Goal: Check status: Check status

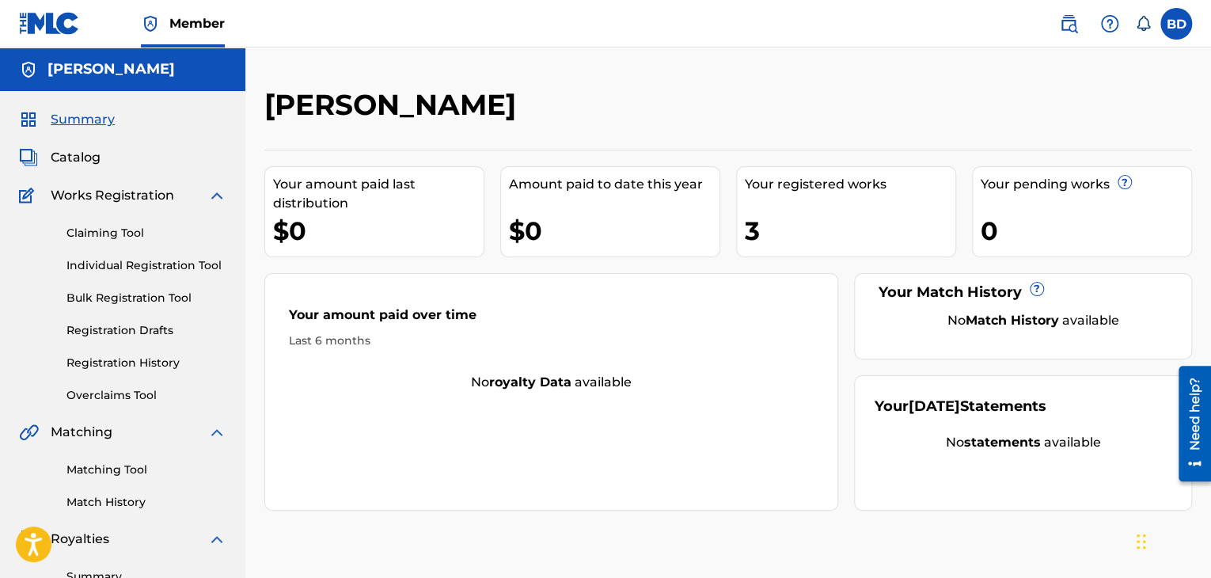
click at [166, 365] on link "Registration History" at bounding box center [146, 363] width 160 height 17
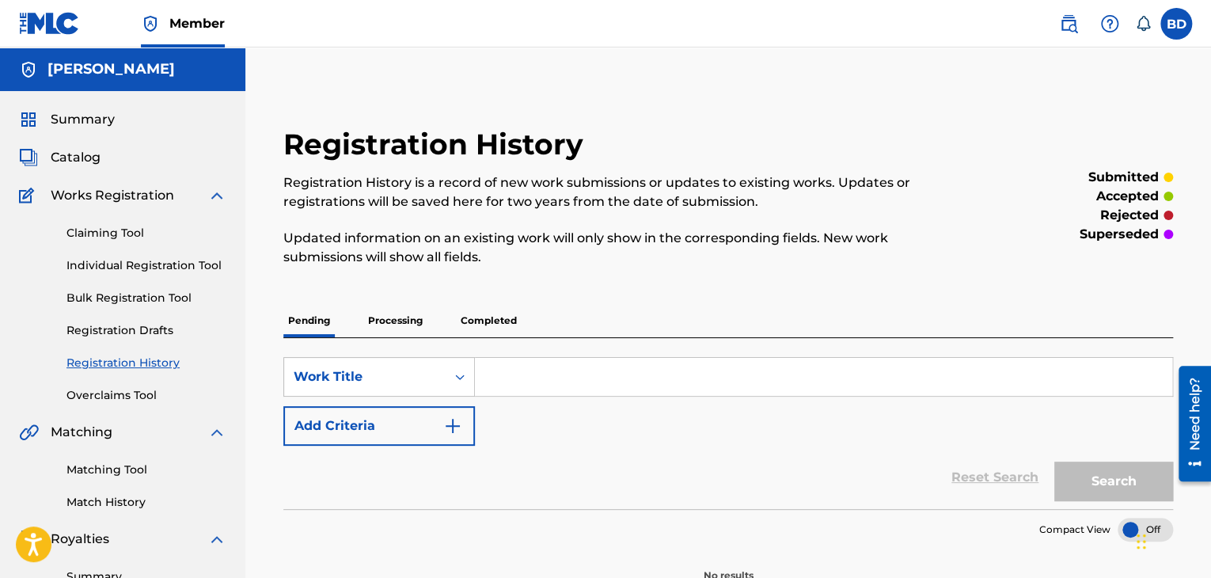
click at [402, 312] on p "Processing" at bounding box center [395, 320] width 64 height 33
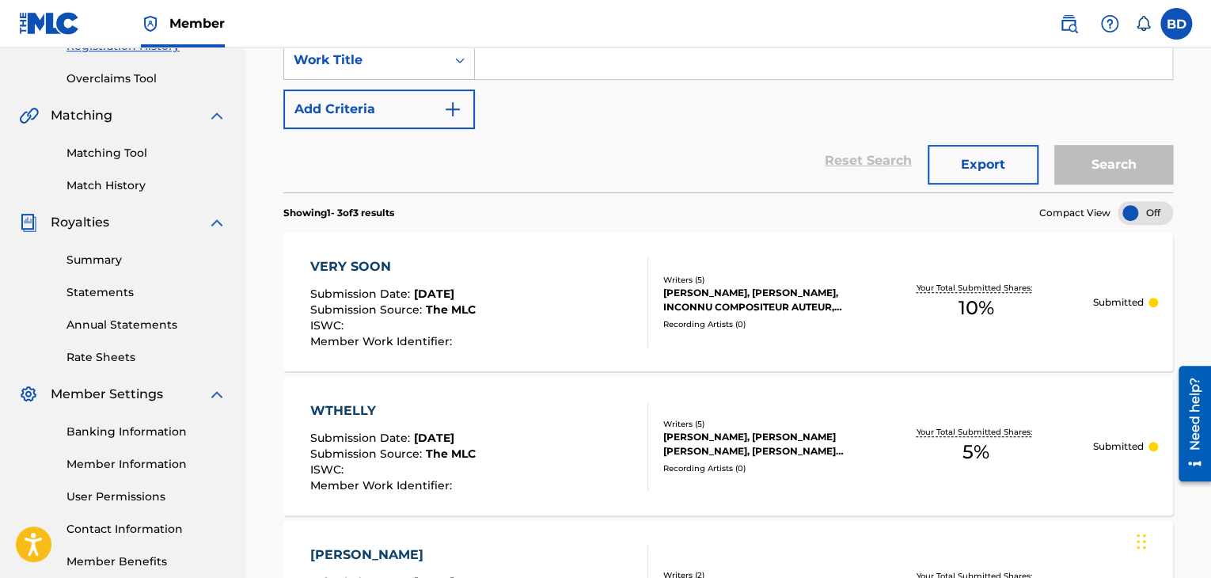
scroll to position [396, 0]
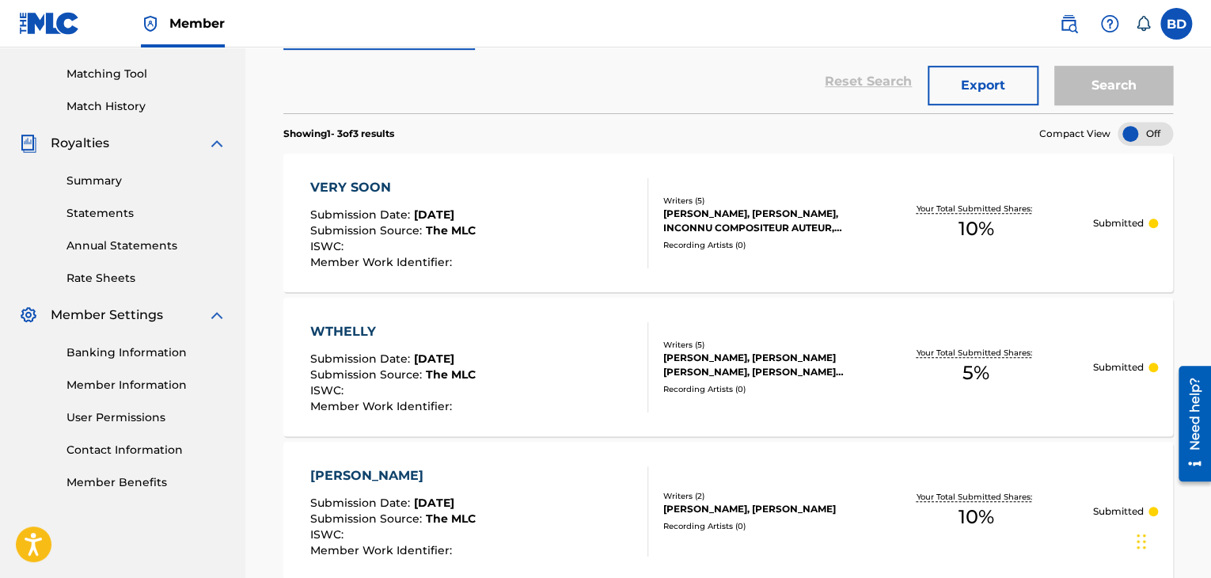
click at [537, 328] on div "WTHELLY Submission Date : [DATE] Submission Source : The MLC ISWC : Member Work…" at bounding box center [479, 367] width 338 height 90
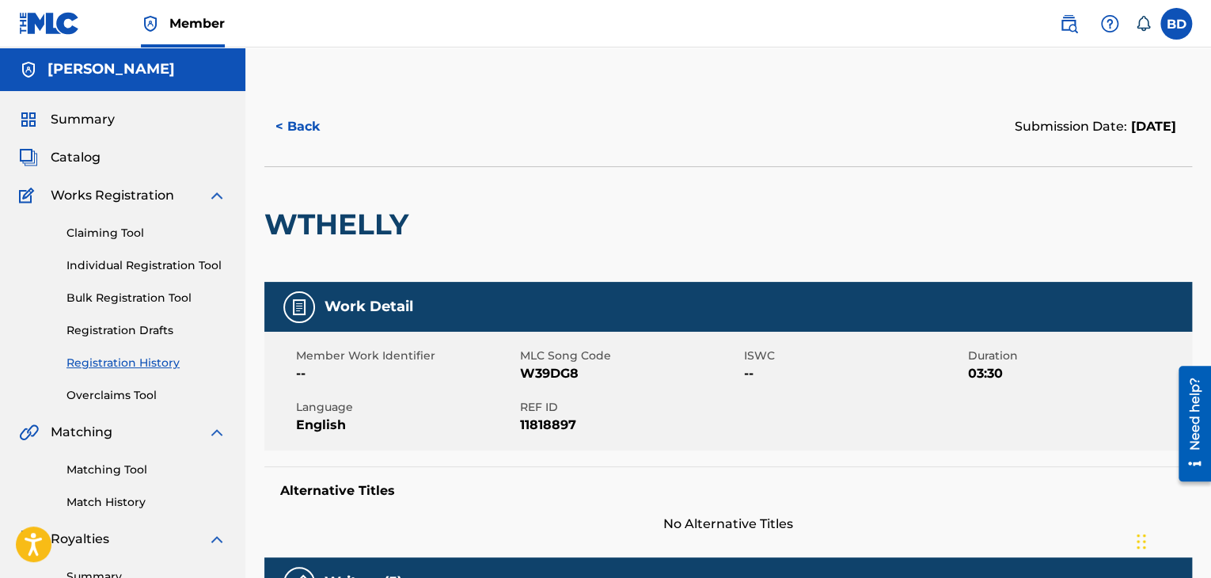
click at [305, 127] on button "< Back" at bounding box center [311, 127] width 95 height 40
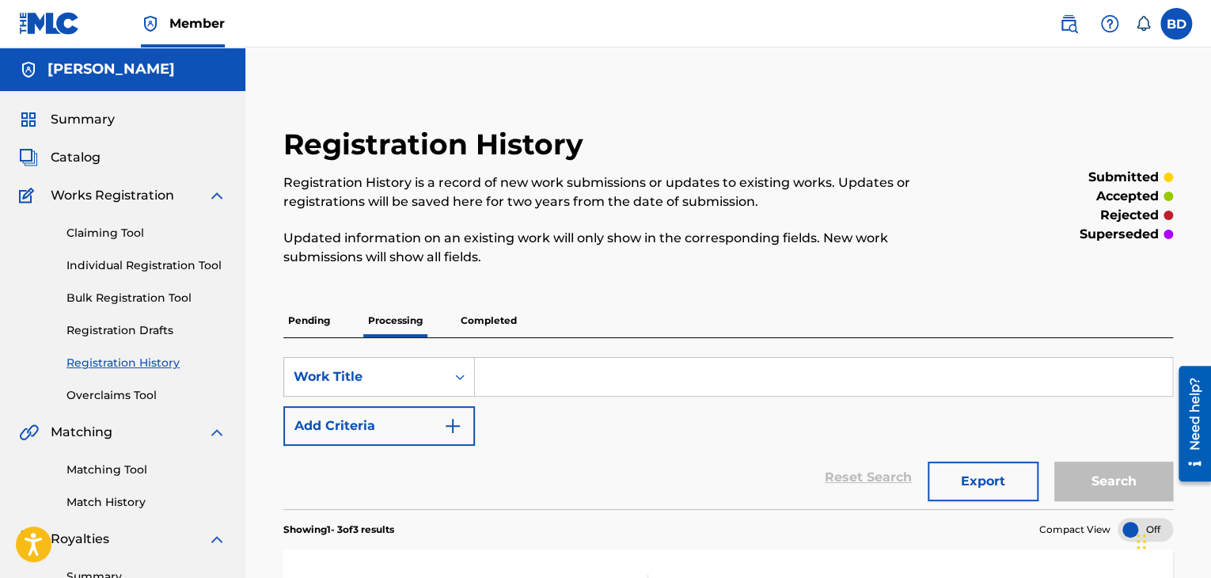
click at [81, 155] on span "Catalog" at bounding box center [76, 157] width 50 height 19
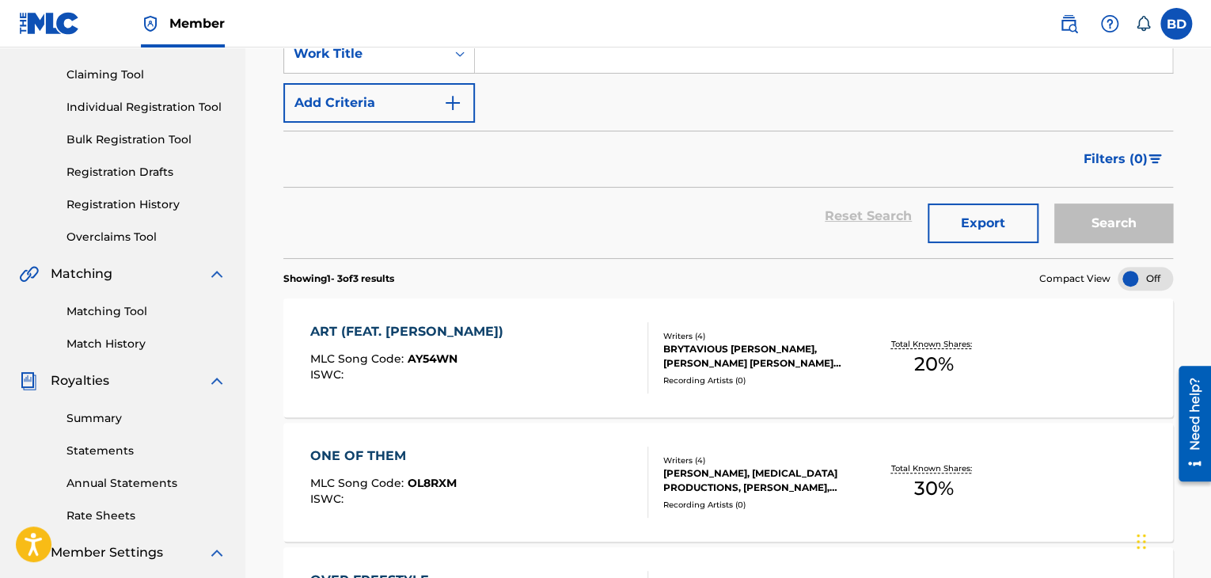
scroll to position [317, 0]
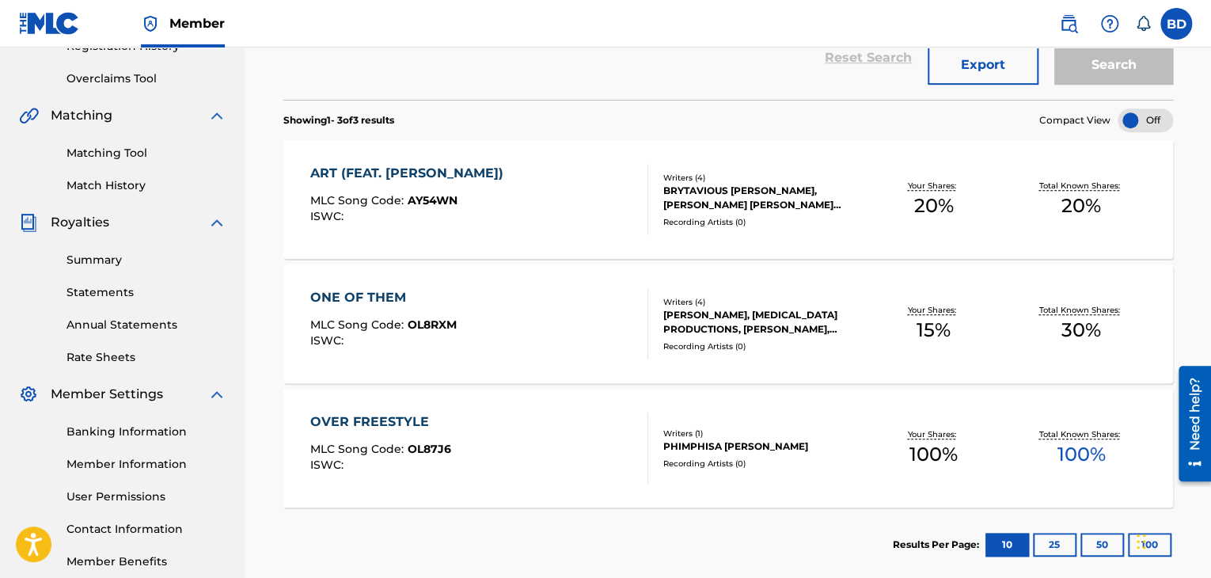
click at [447, 207] on div "MLC Song Code : AY54WN" at bounding box center [410, 203] width 201 height 16
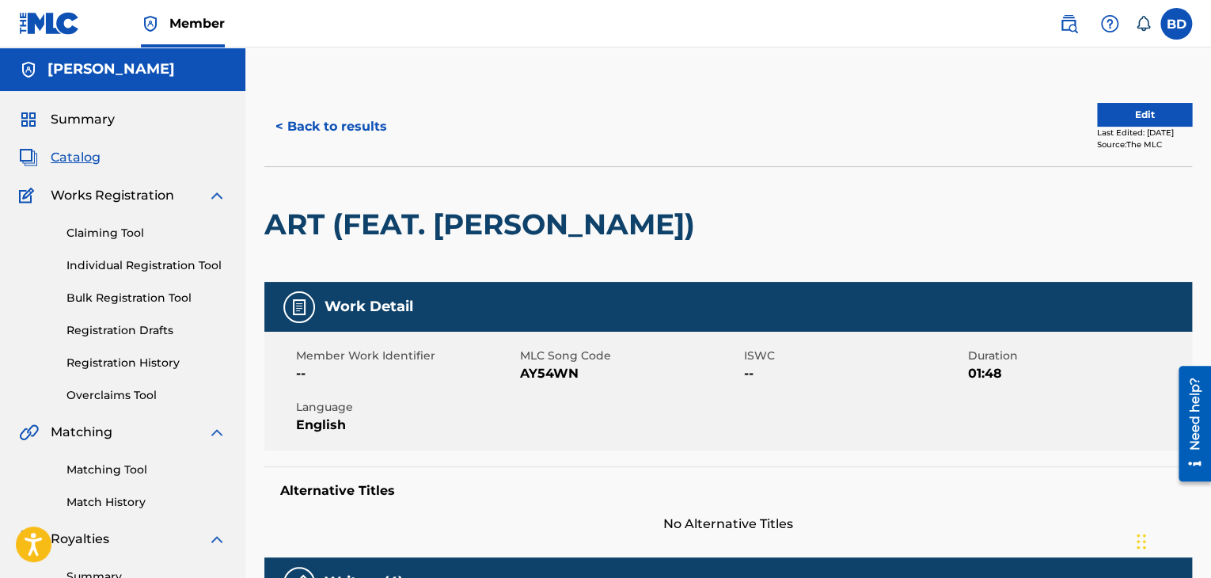
click at [265, 127] on button "< Back to results" at bounding box center [331, 127] width 134 height 40
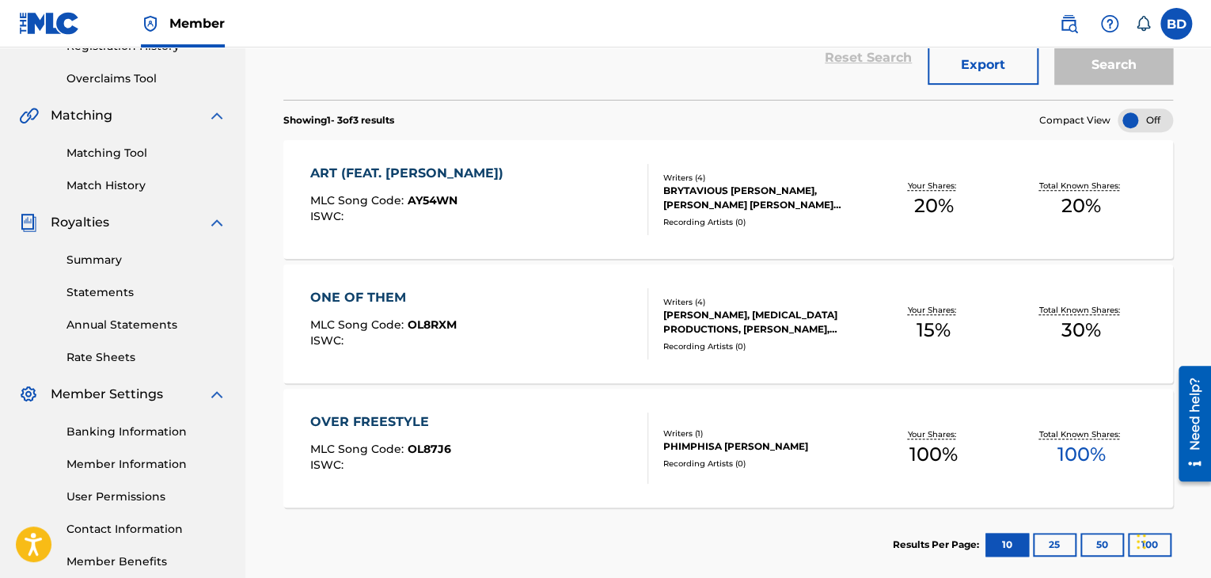
click at [472, 339] on div "ONE OF THEM MLC Song Code : OL8RXM ISWC :" at bounding box center [479, 323] width 338 height 71
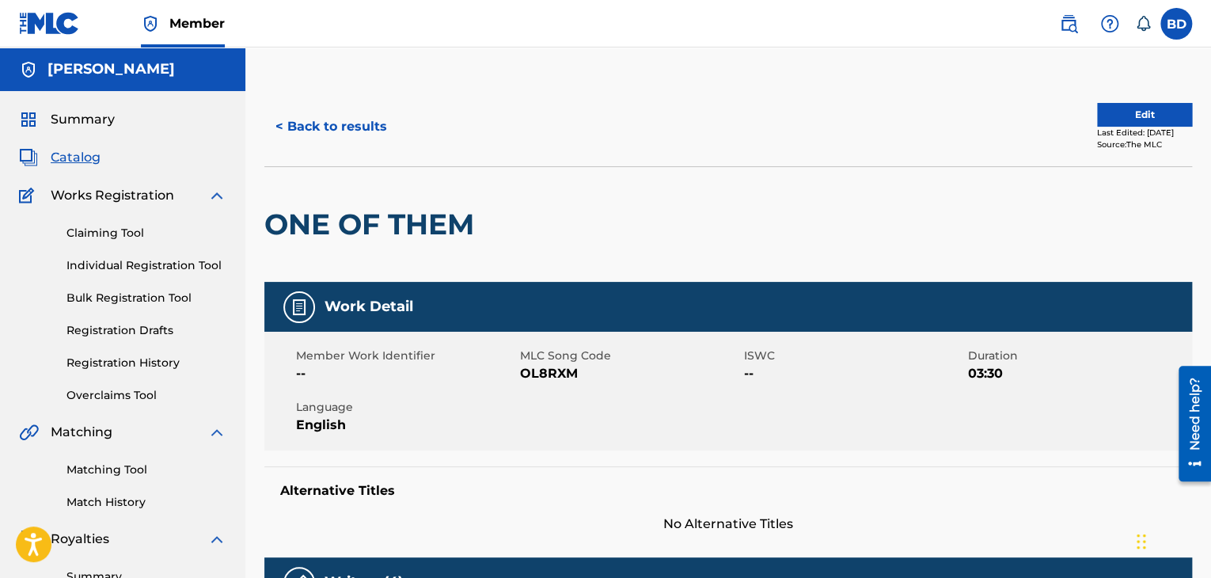
click at [362, 139] on button "< Back to results" at bounding box center [331, 127] width 134 height 40
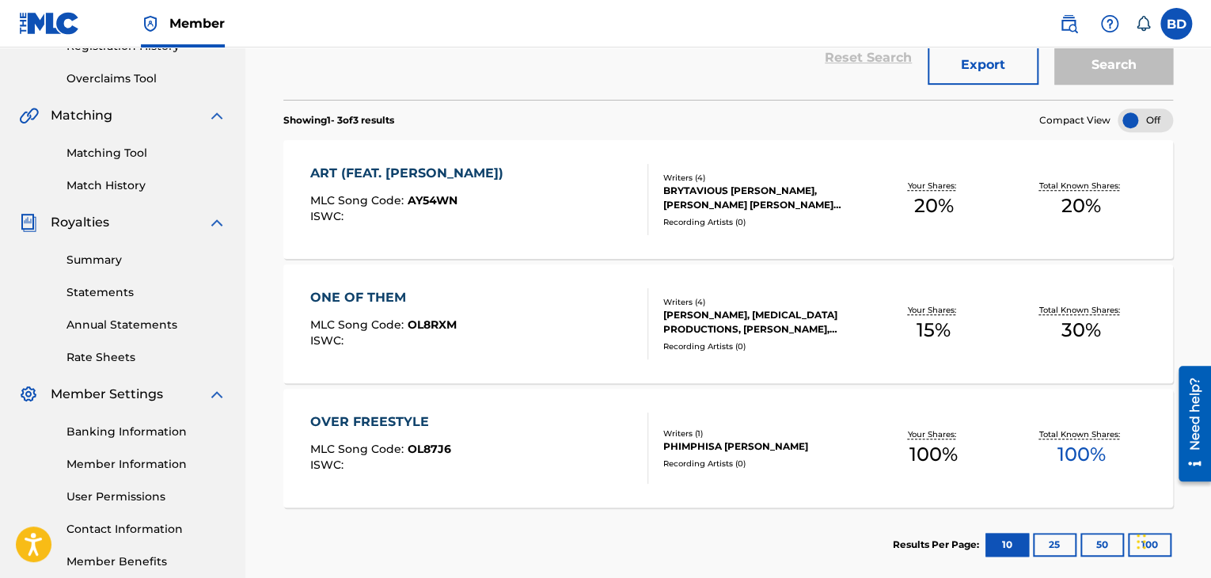
click at [481, 295] on div "ONE OF THEM MLC Song Code : OL8RXM ISWC :" at bounding box center [479, 323] width 338 height 71
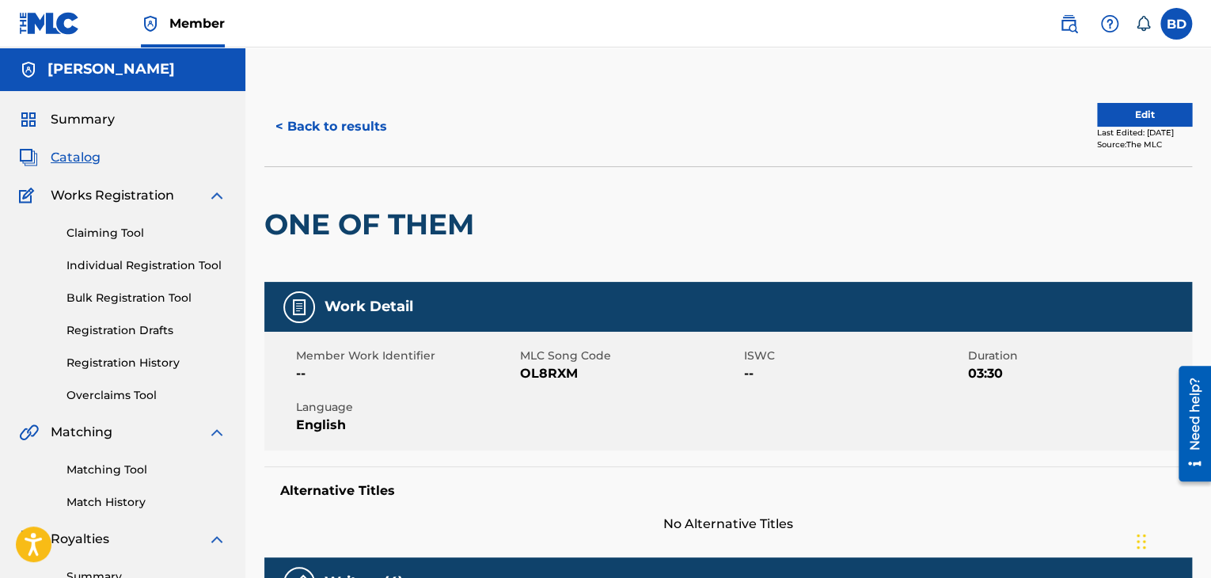
click at [298, 124] on button "< Back to results" at bounding box center [331, 127] width 134 height 40
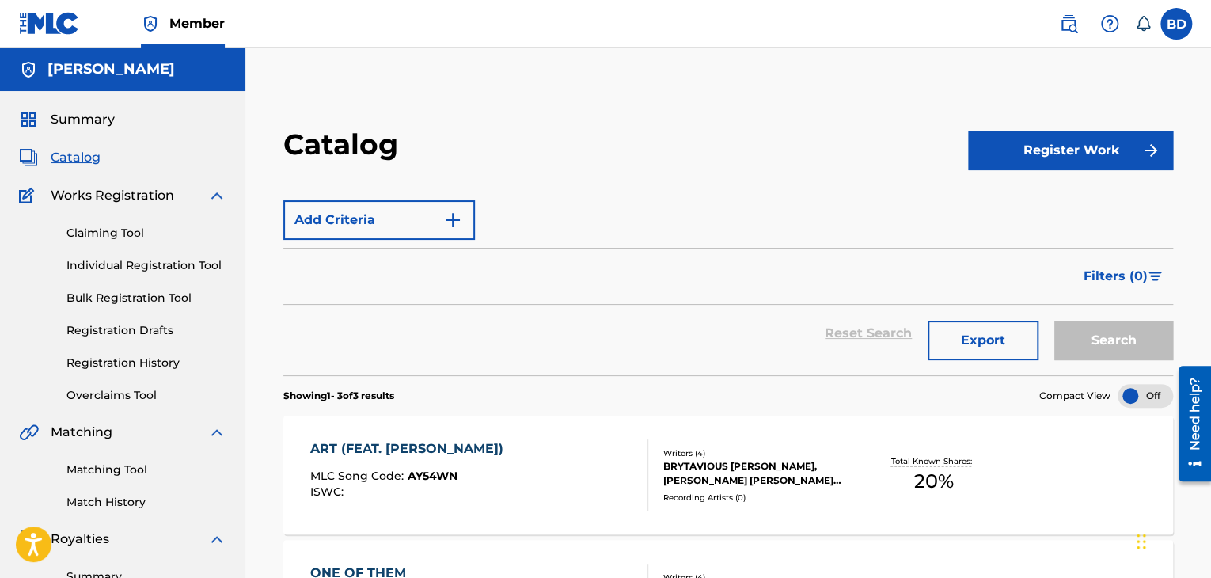
scroll to position [317, 0]
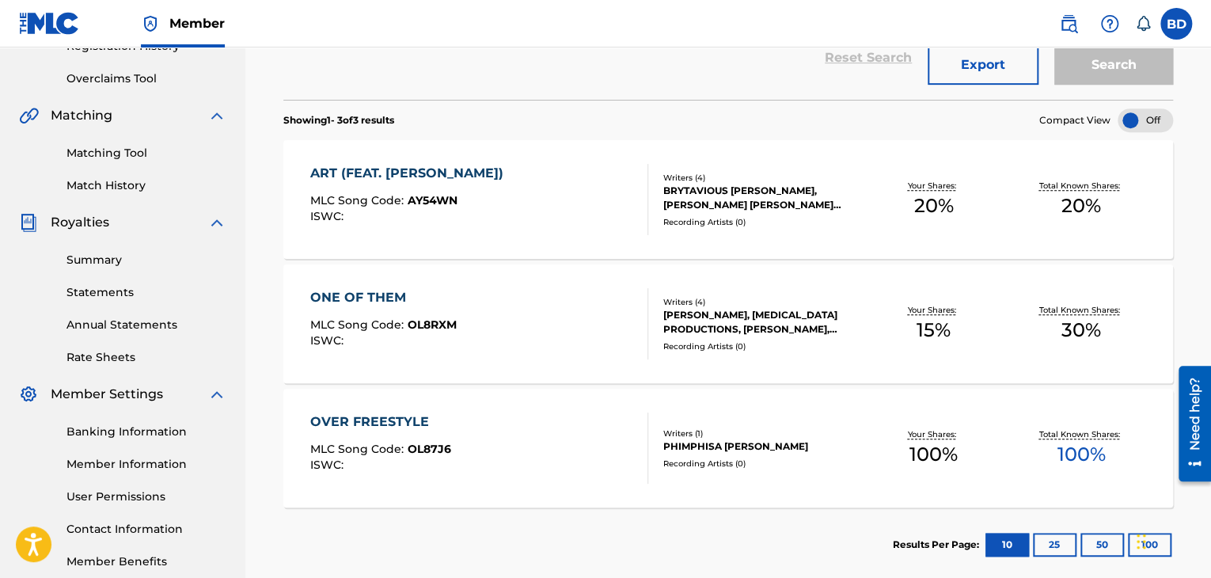
click at [770, 119] on section "Showing 1 - 3 of 3 results Compact View" at bounding box center [728, 116] width 890 height 32
click at [486, 341] on div "ONE OF THEM MLC Song Code : OL8RXM ISWC :" at bounding box center [479, 323] width 338 height 71
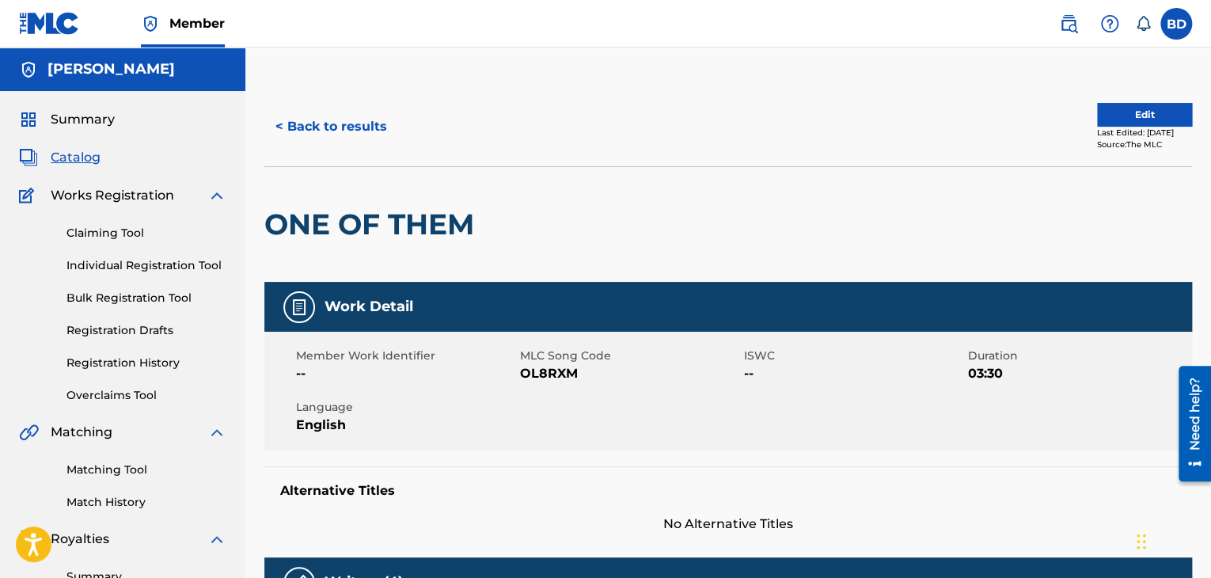
click at [321, 135] on button "< Back to results" at bounding box center [331, 127] width 134 height 40
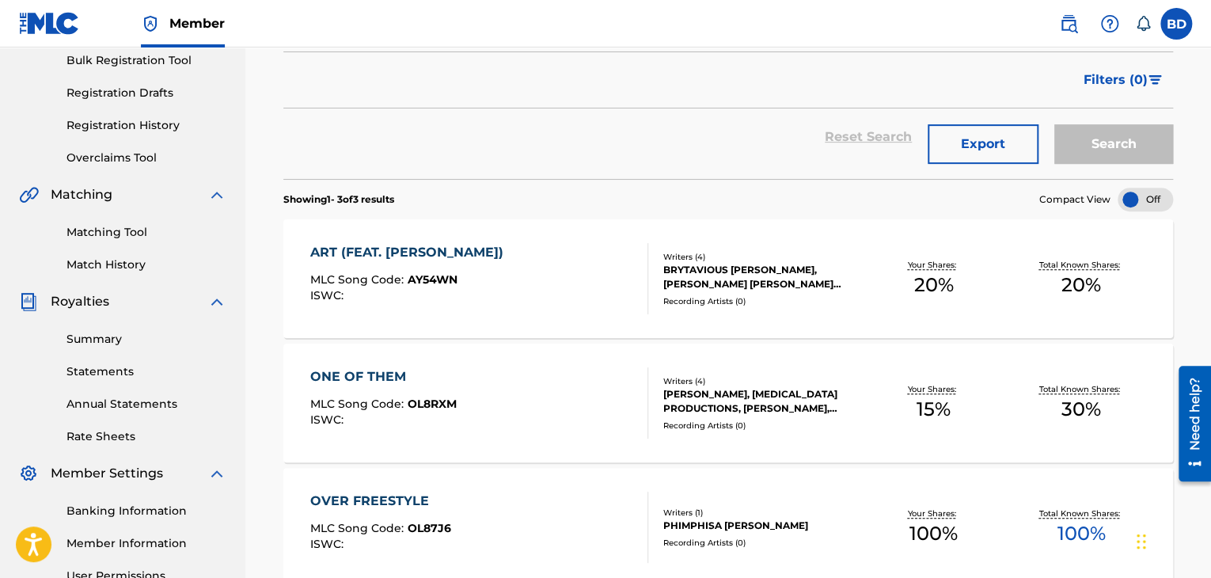
scroll to position [158, 0]
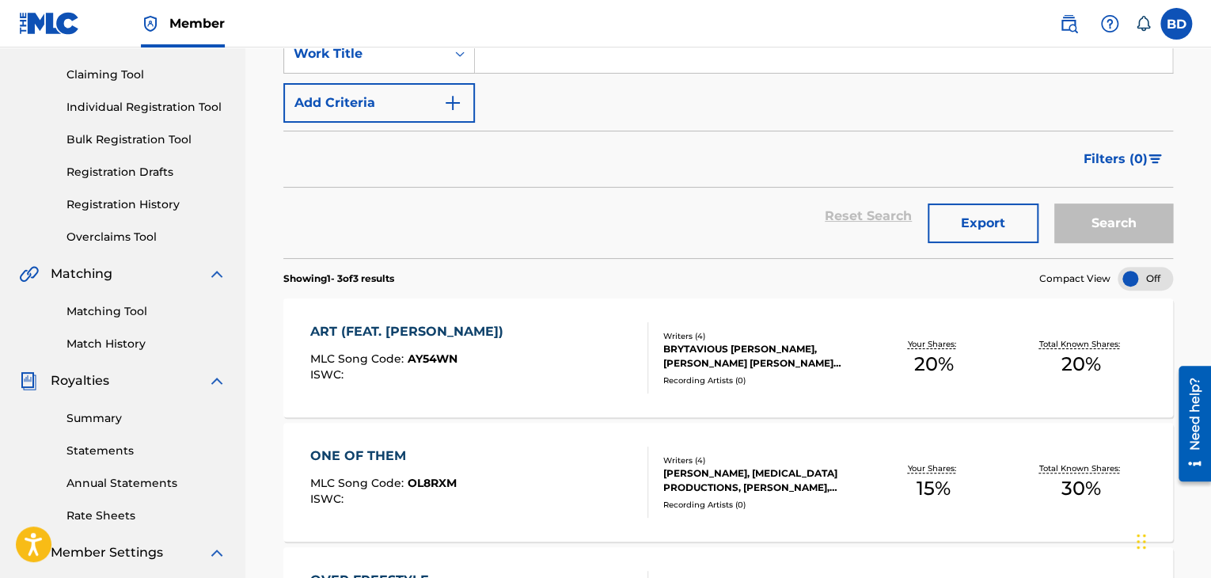
click at [160, 206] on link "Registration History" at bounding box center [146, 204] width 160 height 17
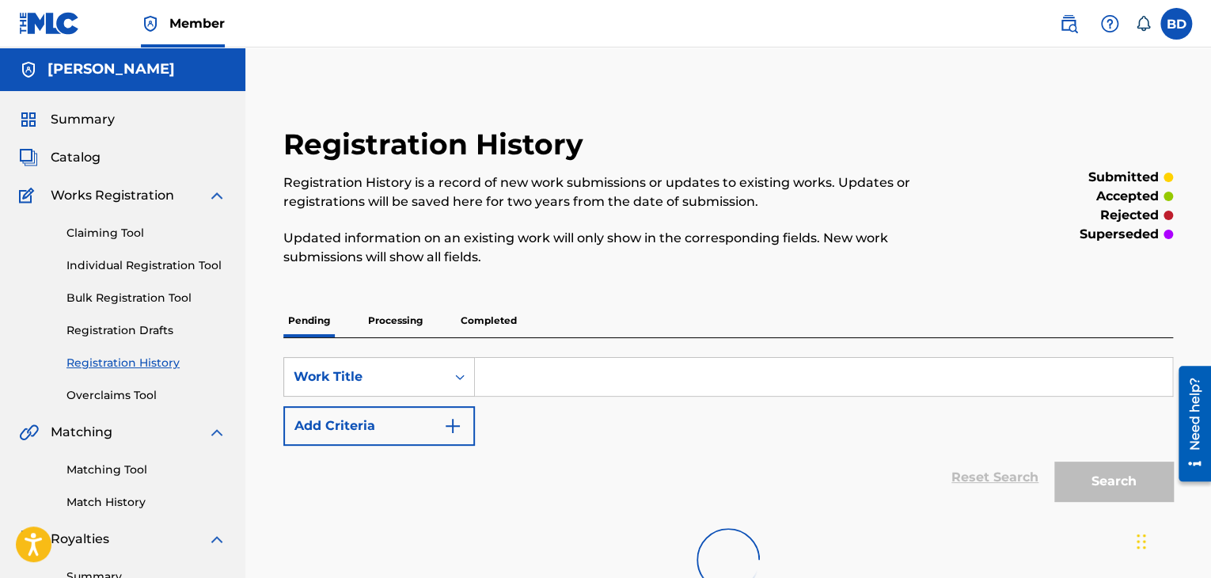
scroll to position [158, 0]
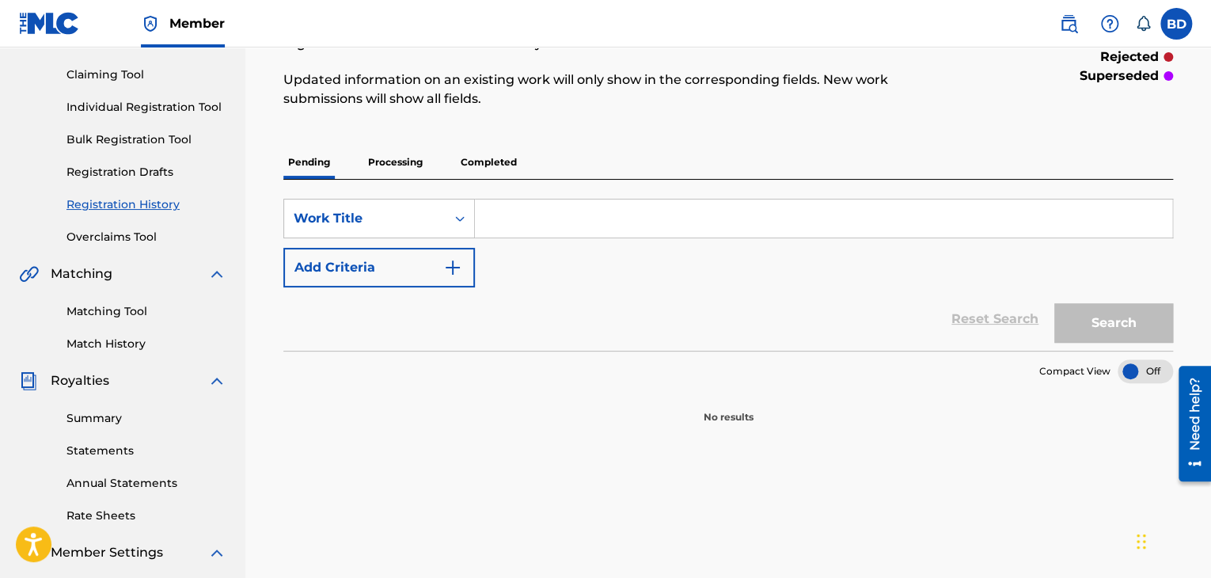
click at [409, 158] on p "Processing" at bounding box center [395, 162] width 64 height 33
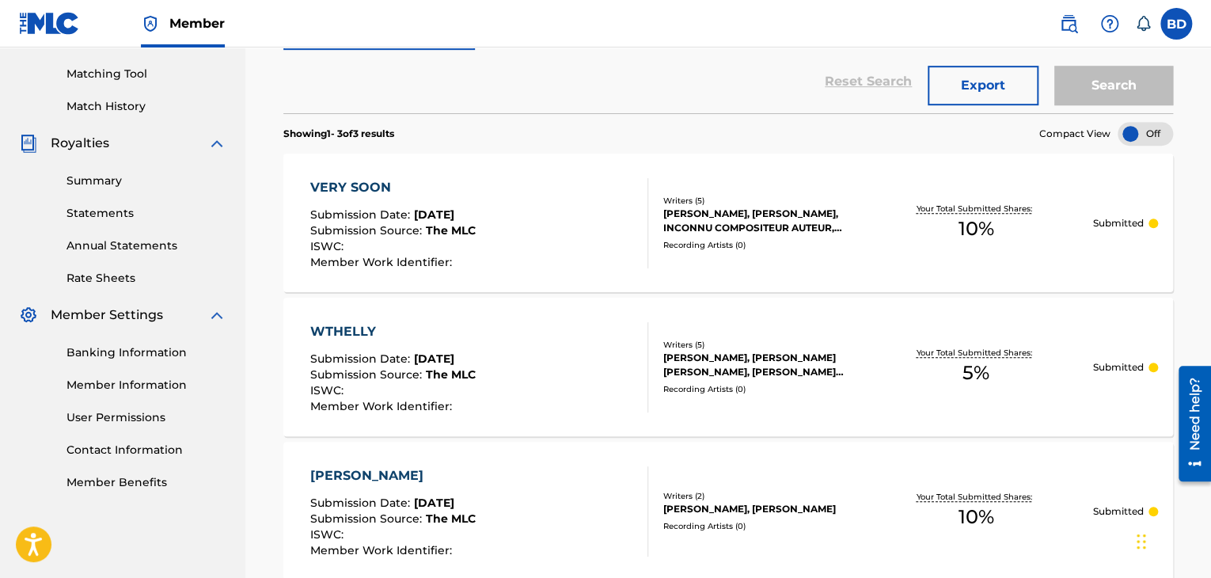
scroll to position [475, 0]
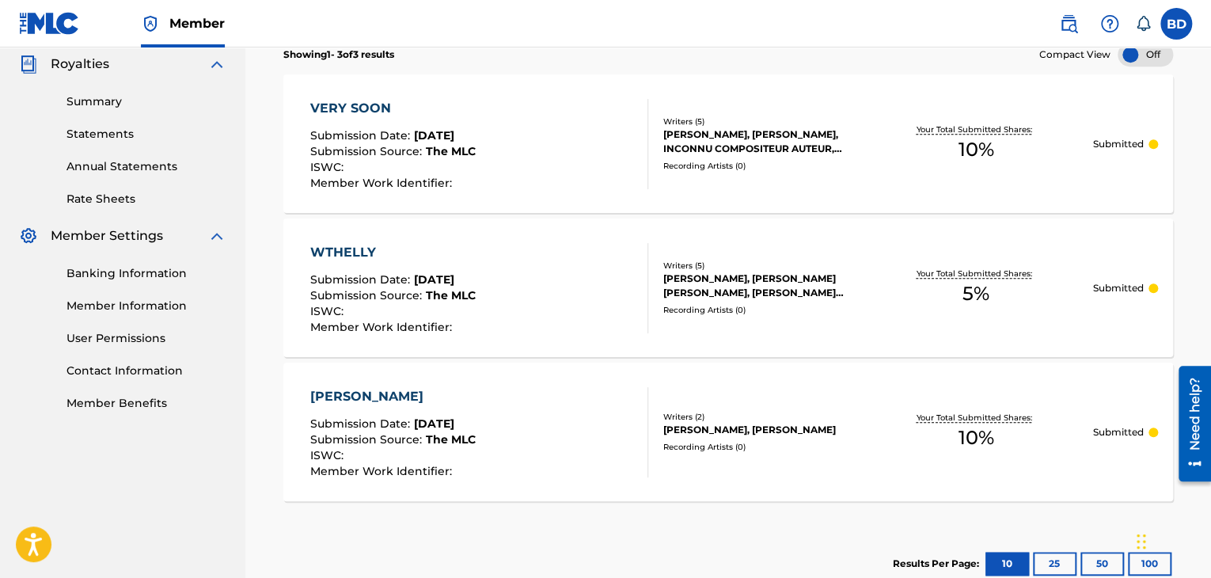
click at [491, 158] on div "VERY SOON Submission Date : [DATE] Submission Source : The MLC ISWC : Member Wo…" at bounding box center [479, 144] width 338 height 90
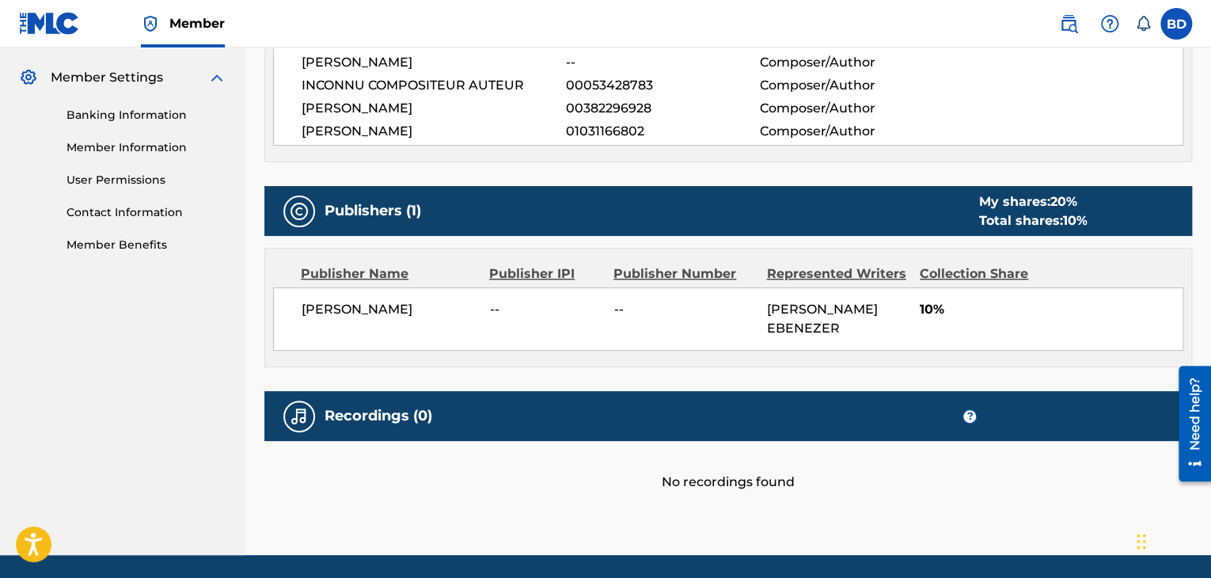
scroll to position [554, 0]
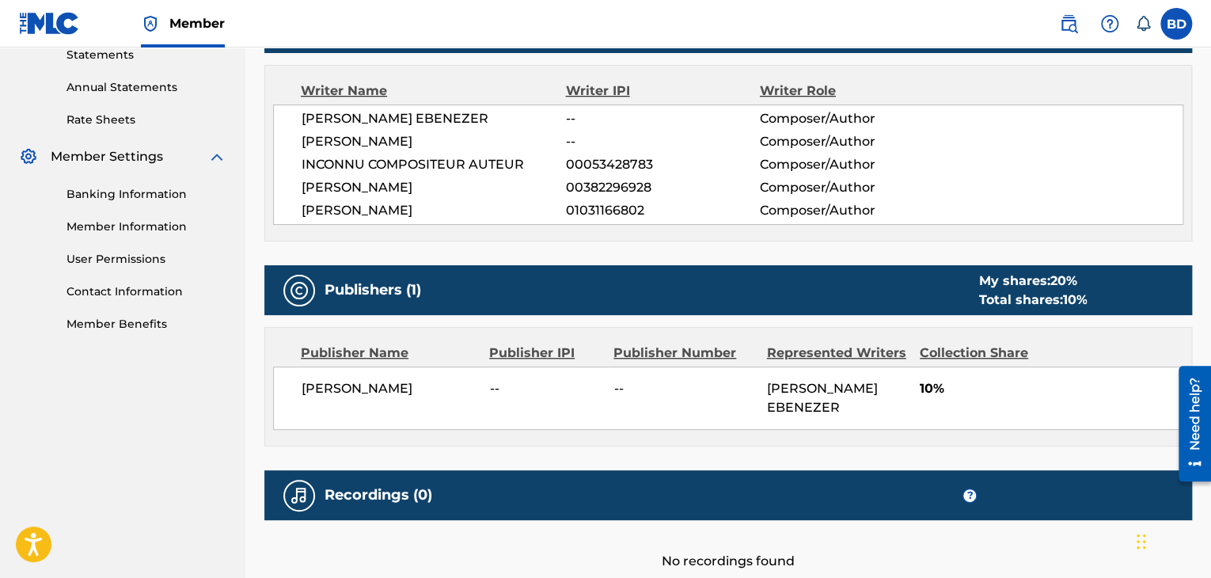
drag, startPoint x: 302, startPoint y: 122, endPoint x: 523, endPoint y: 108, distance: 222.0
click at [523, 109] on span "[PERSON_NAME] EBENEZER" at bounding box center [434, 118] width 264 height 19
copy span "[PERSON_NAME] EBENEZER"
click at [581, 384] on span "--" at bounding box center [546, 388] width 112 height 19
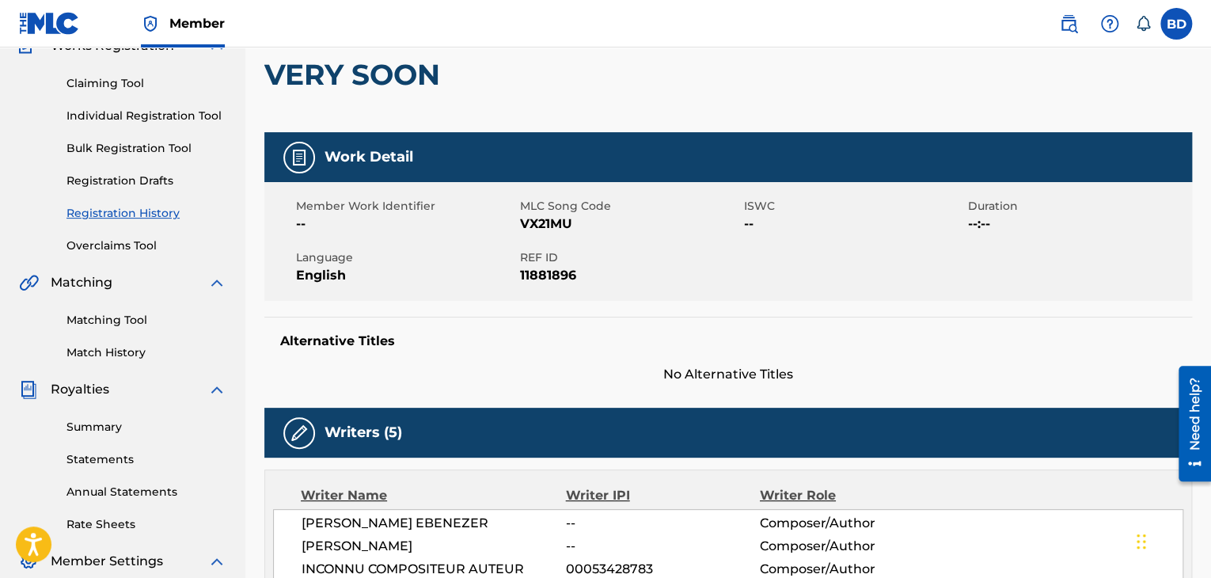
scroll to position [0, 0]
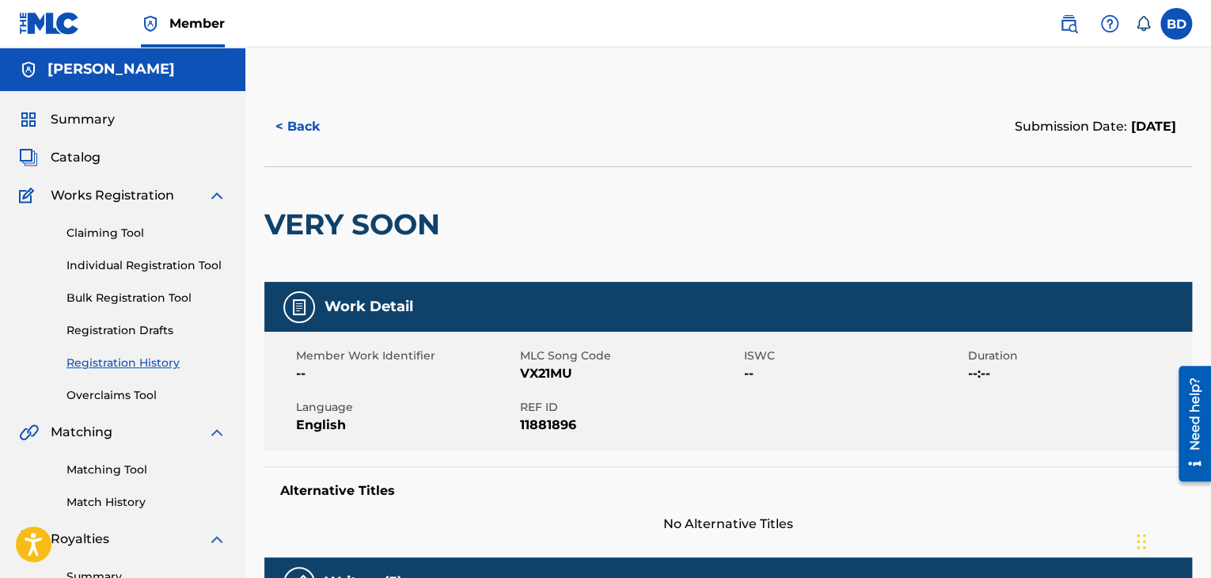
click at [326, 137] on button "< Back" at bounding box center [311, 127] width 95 height 40
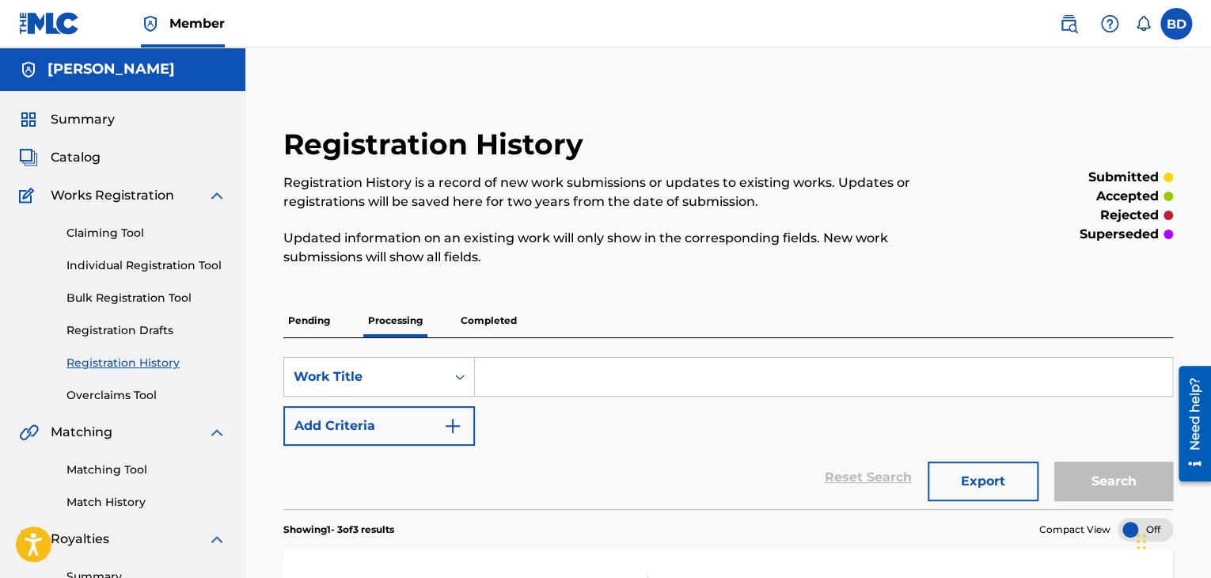
scroll to position [404, 0]
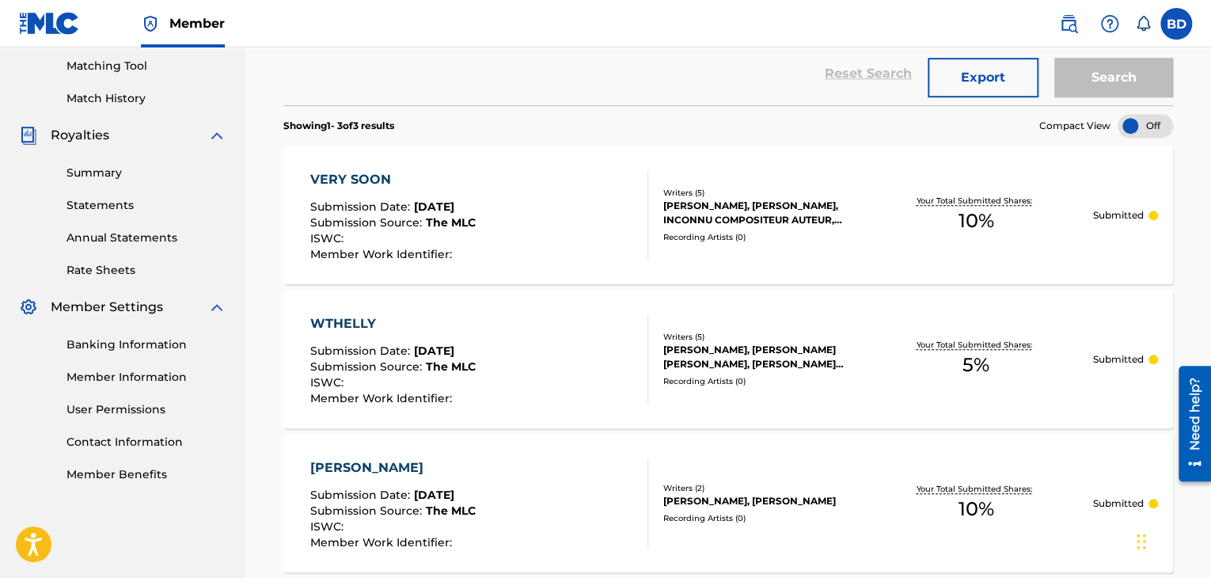
click at [424, 348] on span "[DATE]" at bounding box center [434, 350] width 40 height 14
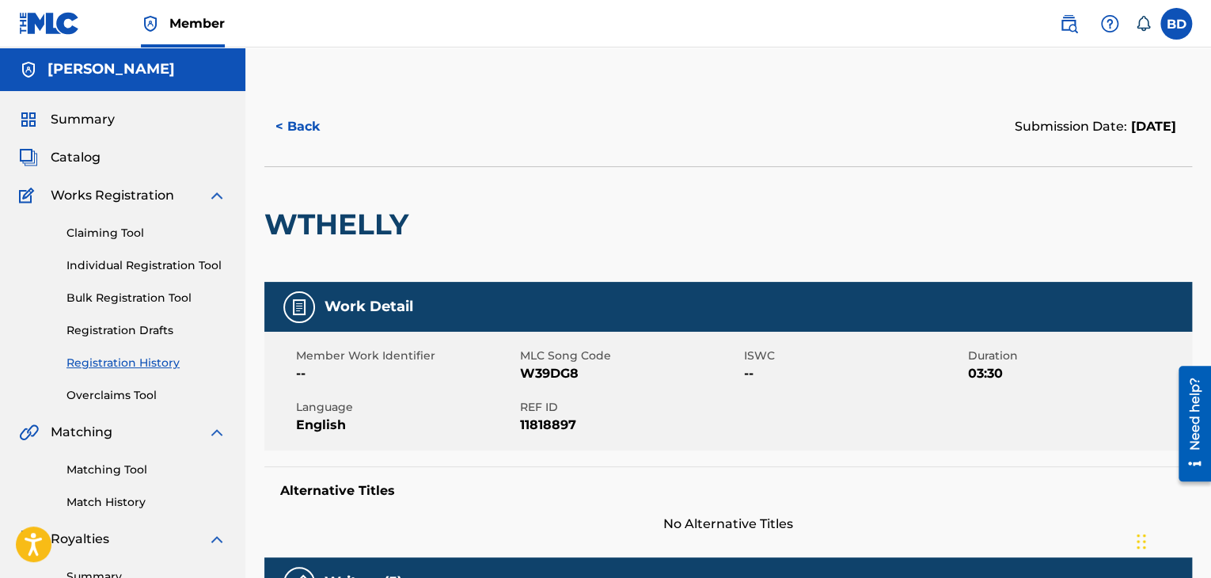
click at [310, 138] on button "< Back" at bounding box center [311, 127] width 95 height 40
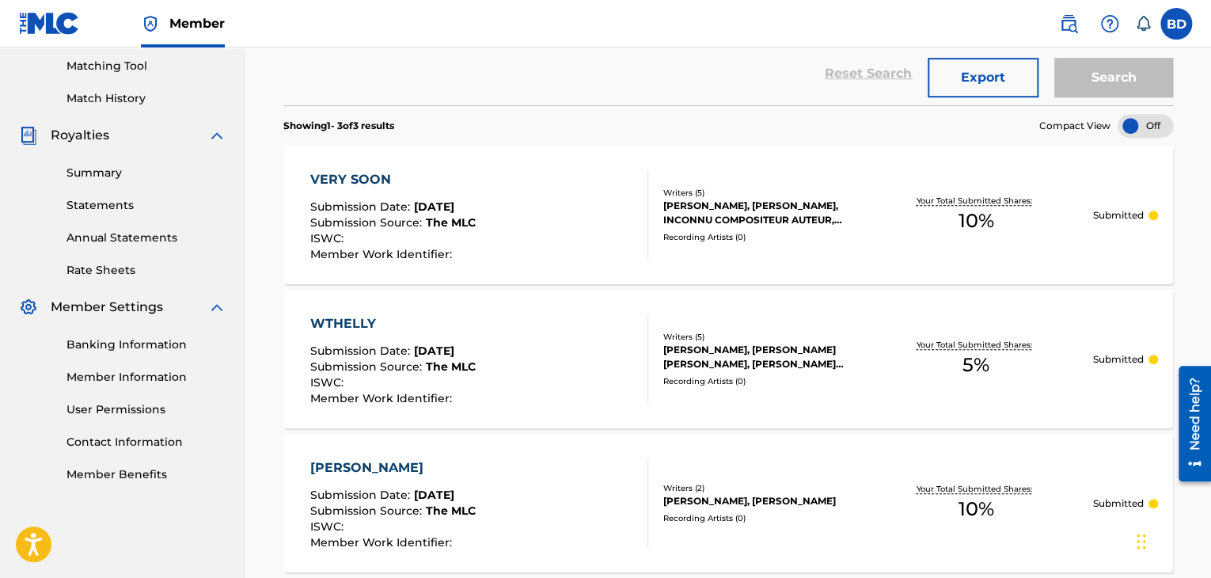
scroll to position [483, 0]
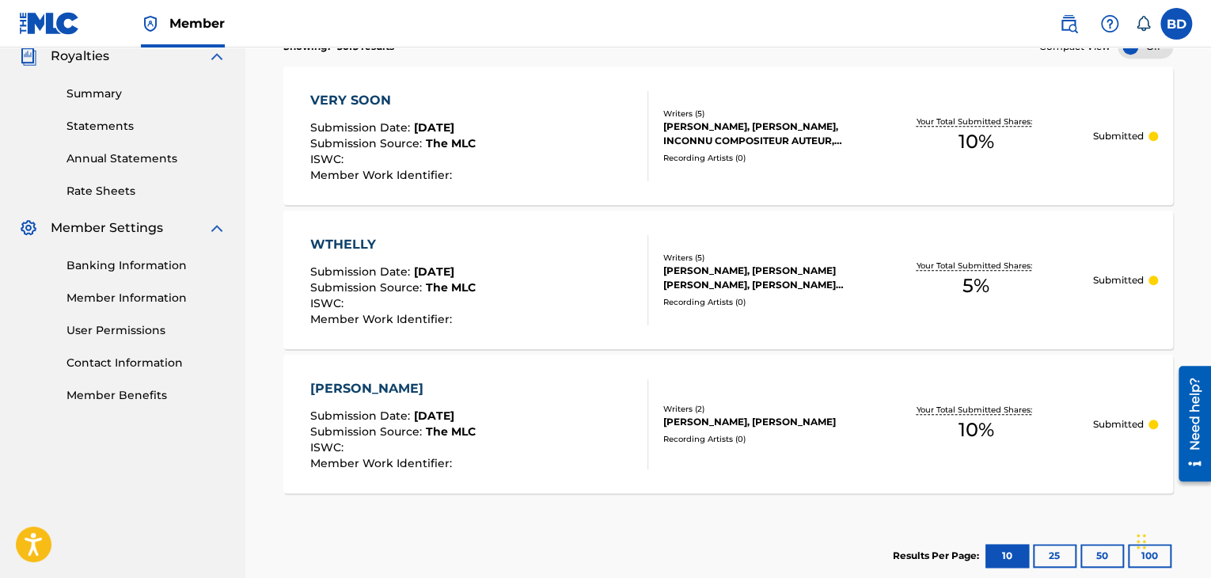
click at [495, 415] on div "[PERSON_NAME] Submission Date : [DATE] Submission Source : The MLC ISWC : Membe…" at bounding box center [479, 424] width 338 height 90
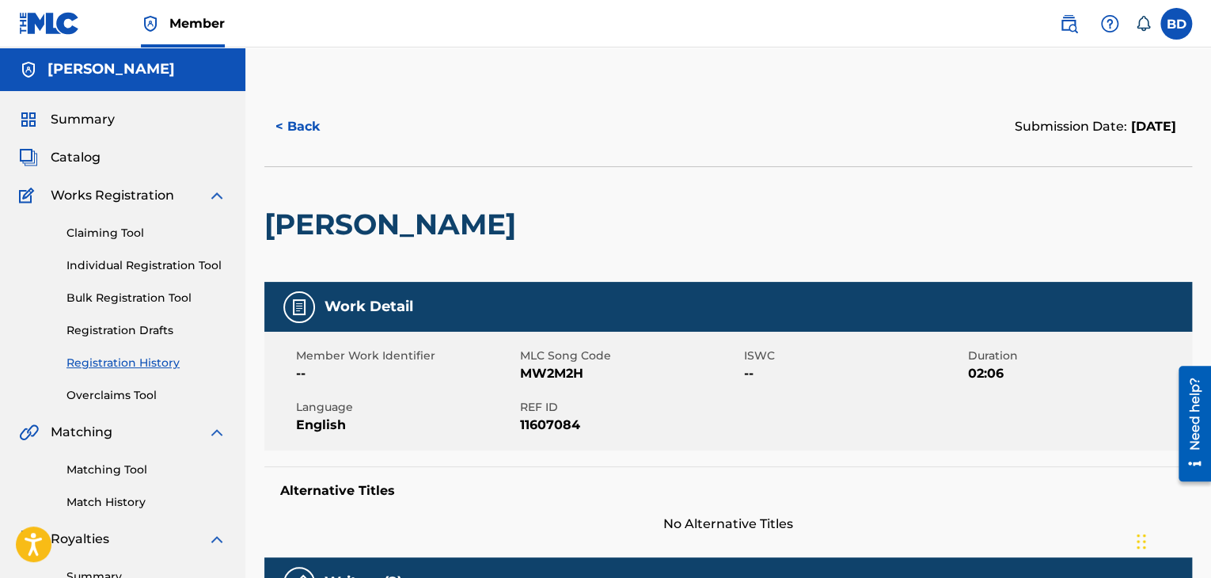
click at [311, 141] on button "< Back" at bounding box center [311, 127] width 95 height 40
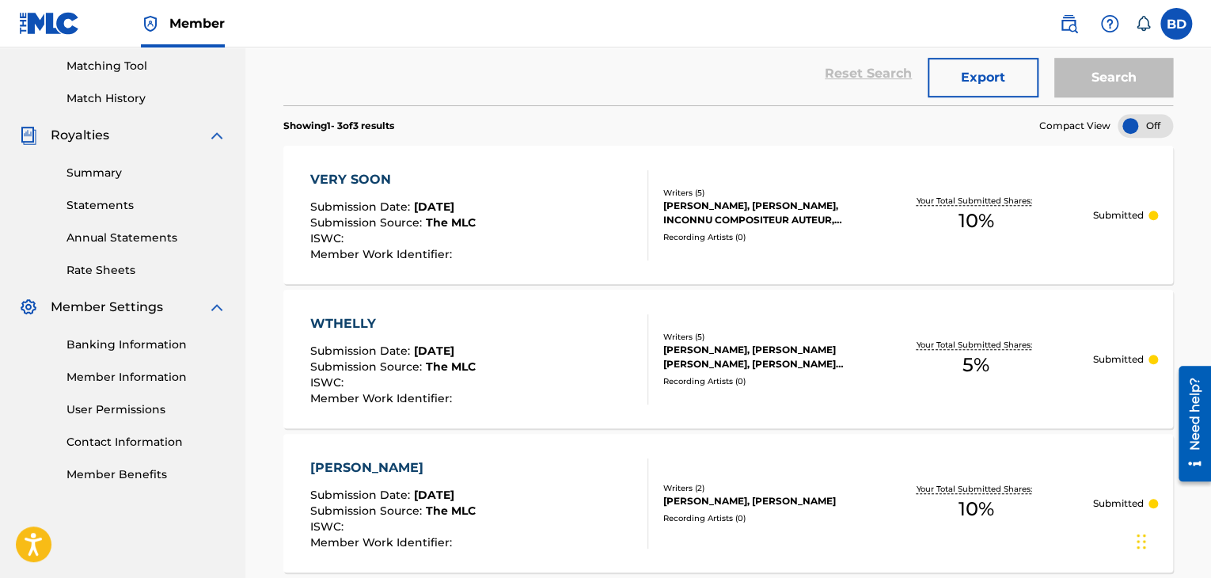
scroll to position [573, 0]
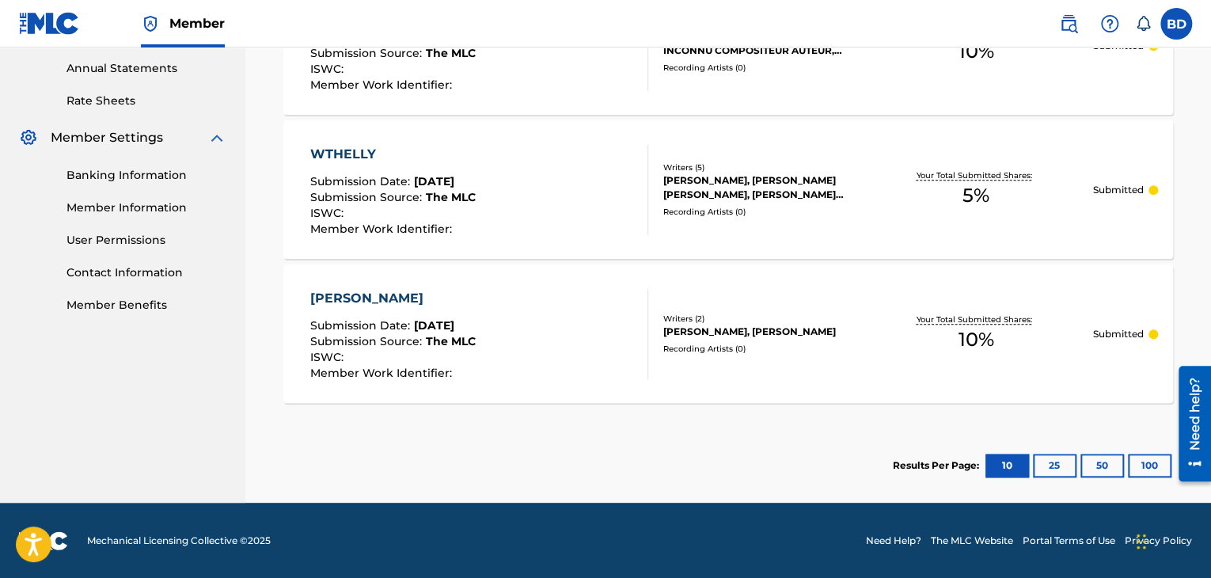
click at [469, 339] on span "The MLC" at bounding box center [451, 341] width 50 height 14
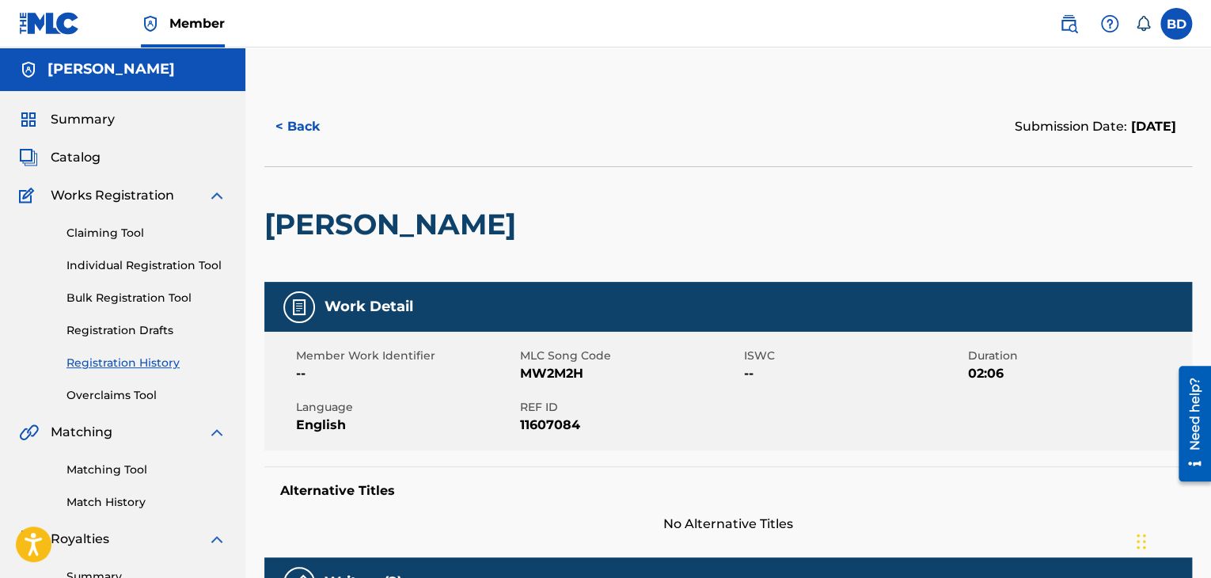
click at [318, 139] on button "< Back" at bounding box center [311, 127] width 95 height 40
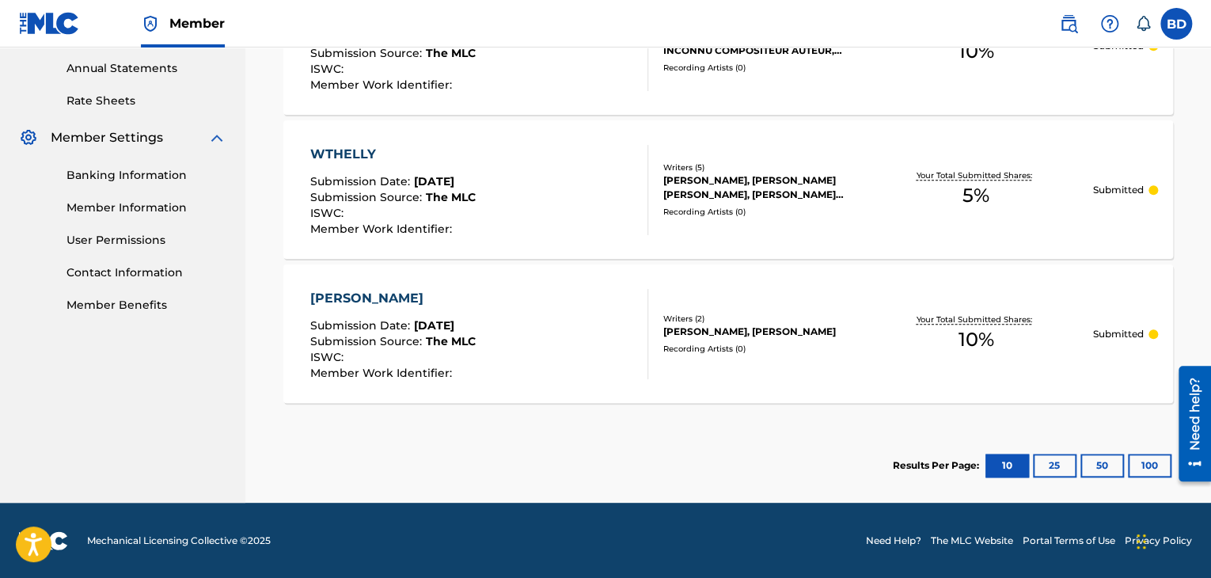
scroll to position [494, 0]
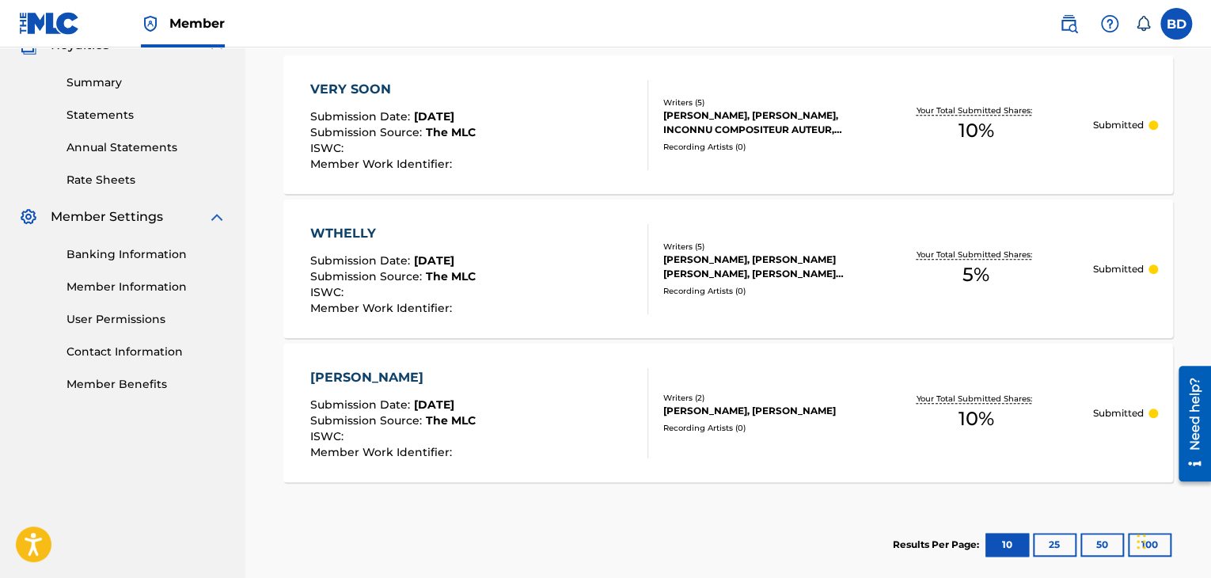
click at [492, 401] on div "[PERSON_NAME] Submission Date : [DATE] Submission Source : The MLC ISWC : Membe…" at bounding box center [479, 413] width 338 height 90
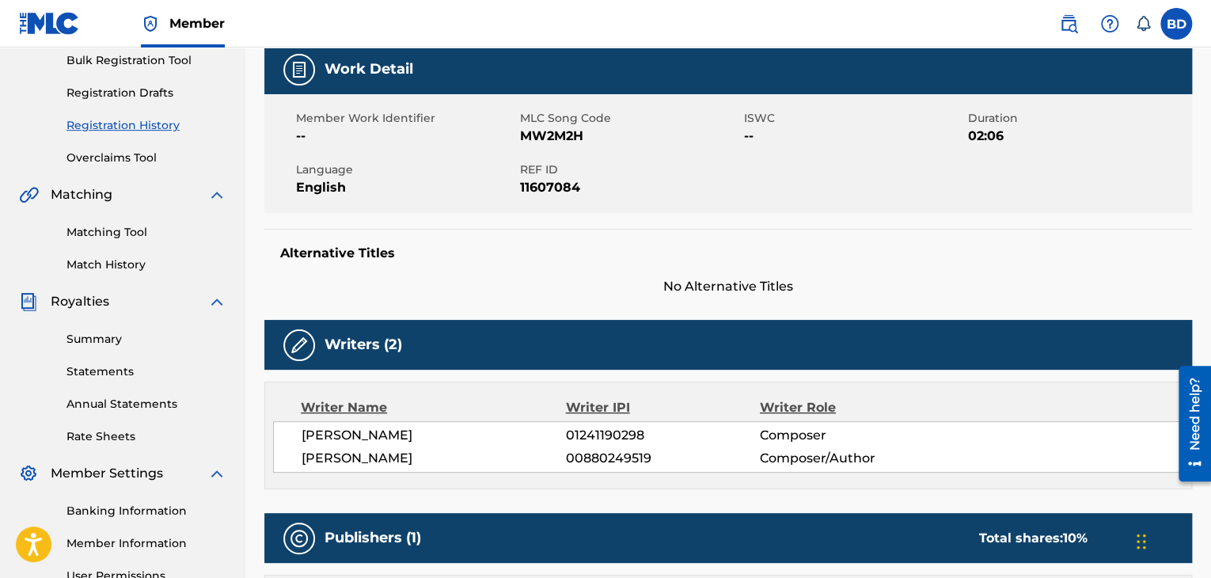
scroll to position [79, 0]
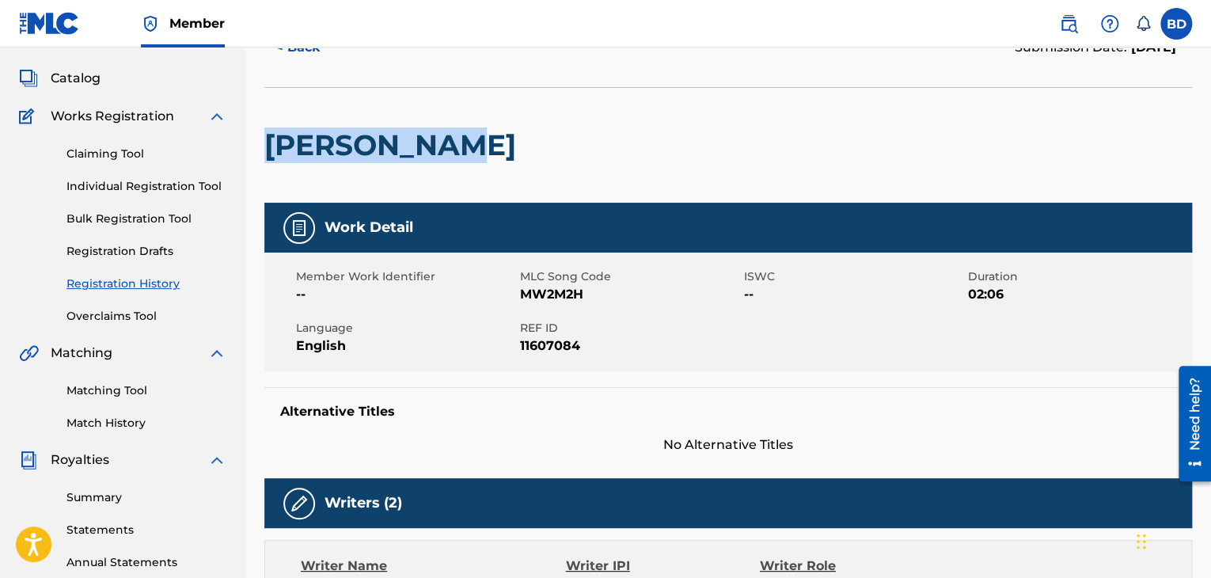
drag, startPoint x: 481, startPoint y: 145, endPoint x: 256, endPoint y: 150, distance: 225.6
click at [256, 150] on div "< Back Submission Date: [DATE] [PERSON_NAME] Work Detail Member Work Identifier…" at bounding box center [727, 514] width 965 height 1013
copy h2 "[PERSON_NAME]"
click at [1061, 27] on img at bounding box center [1068, 23] width 19 height 19
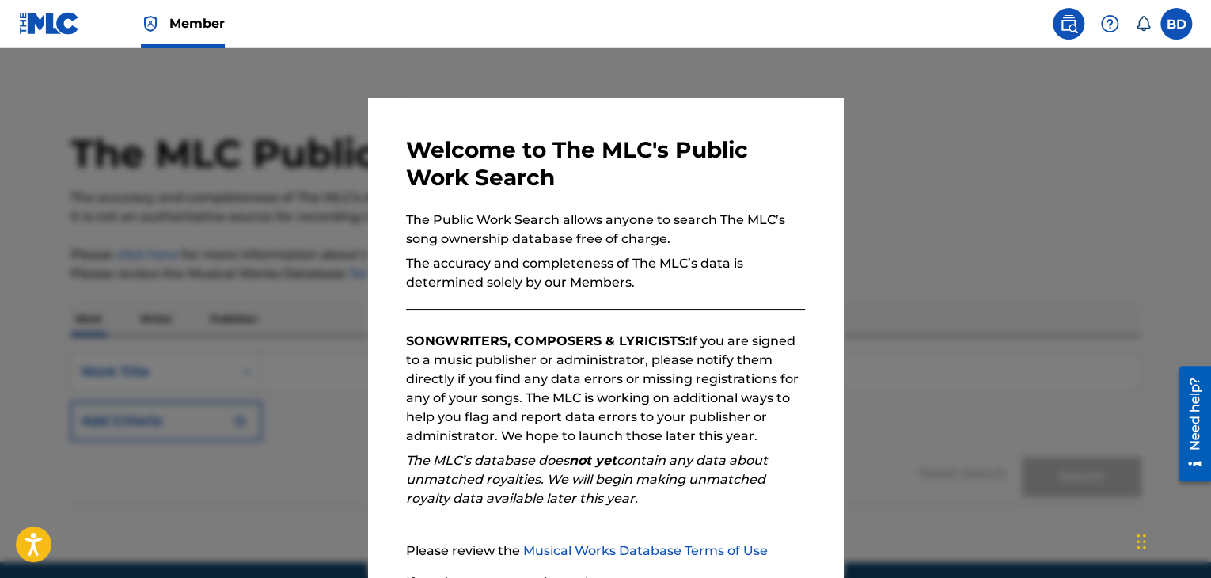
scroll to position [146, 0]
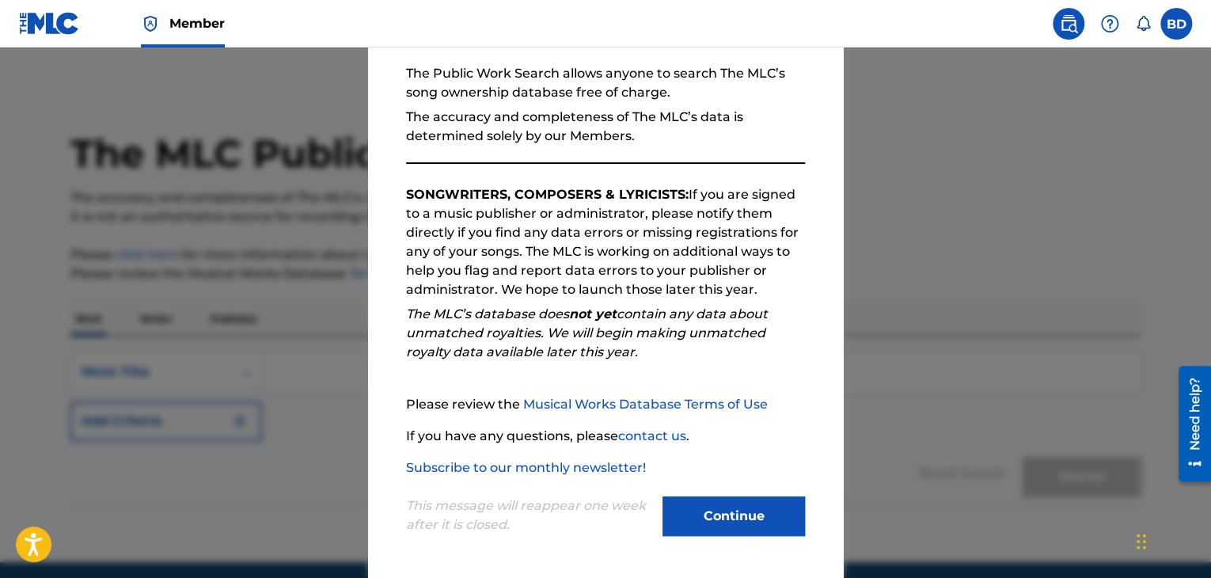
click at [757, 530] on button "Continue" at bounding box center [733, 516] width 142 height 40
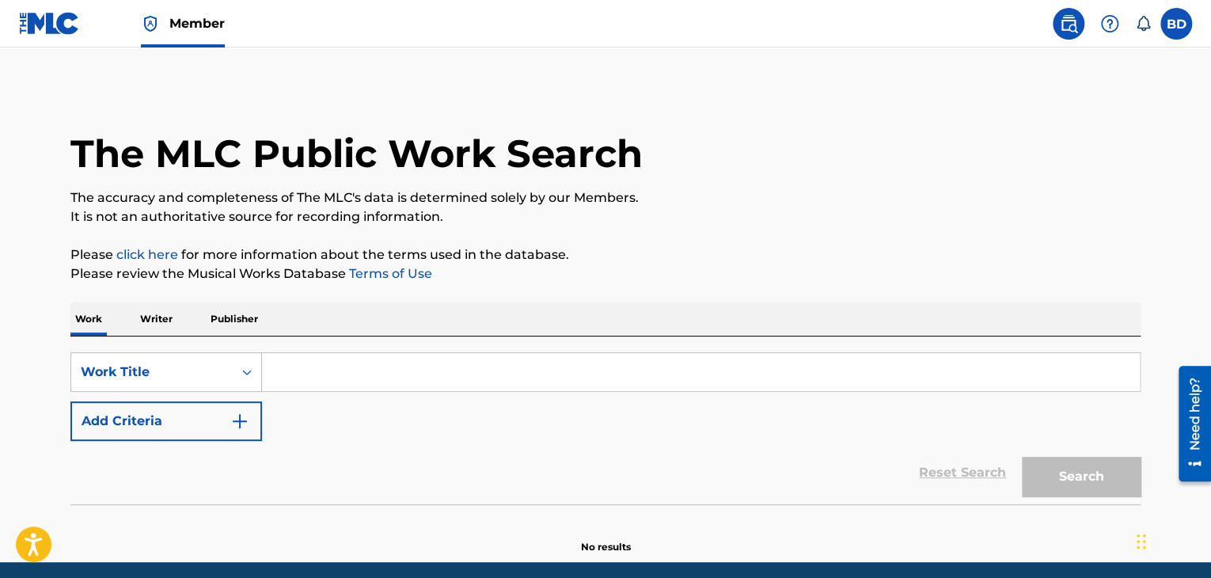
click at [351, 363] on input "Search Form" at bounding box center [701, 372] width 878 height 38
paste input "[PERSON_NAME]"
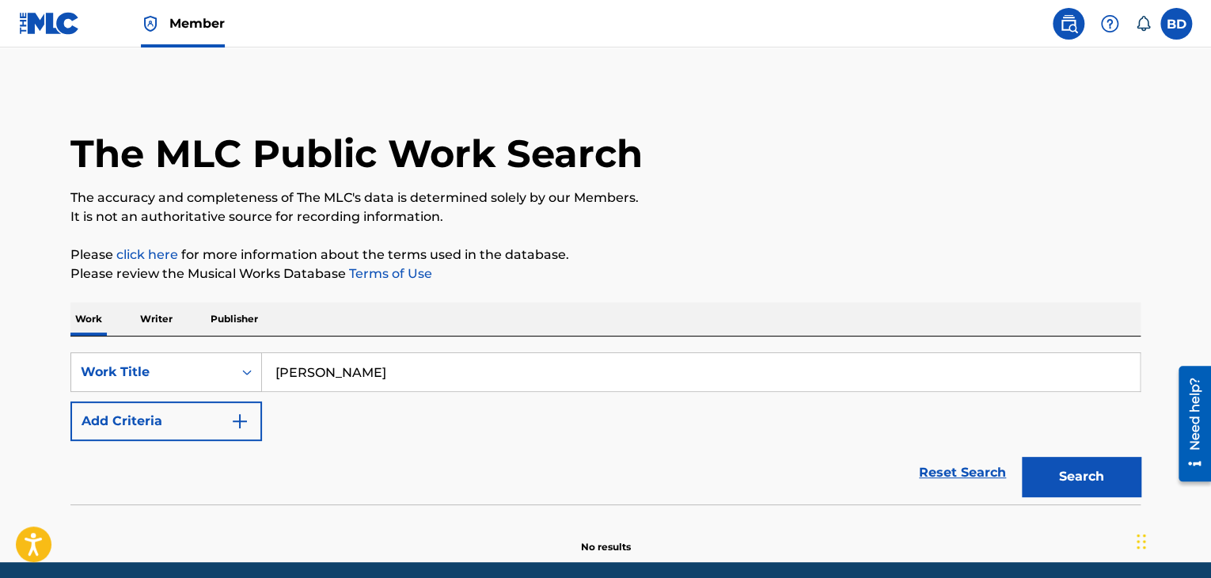
type input "[PERSON_NAME]"
click at [1078, 469] on button "Search" at bounding box center [1081, 477] width 119 height 40
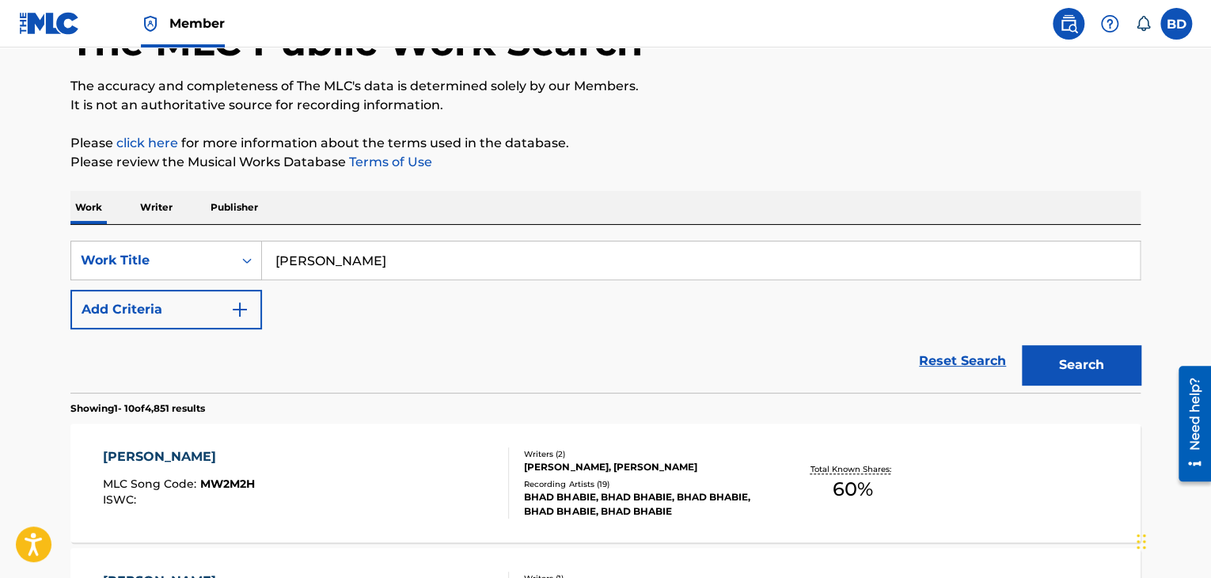
scroll to position [270, 0]
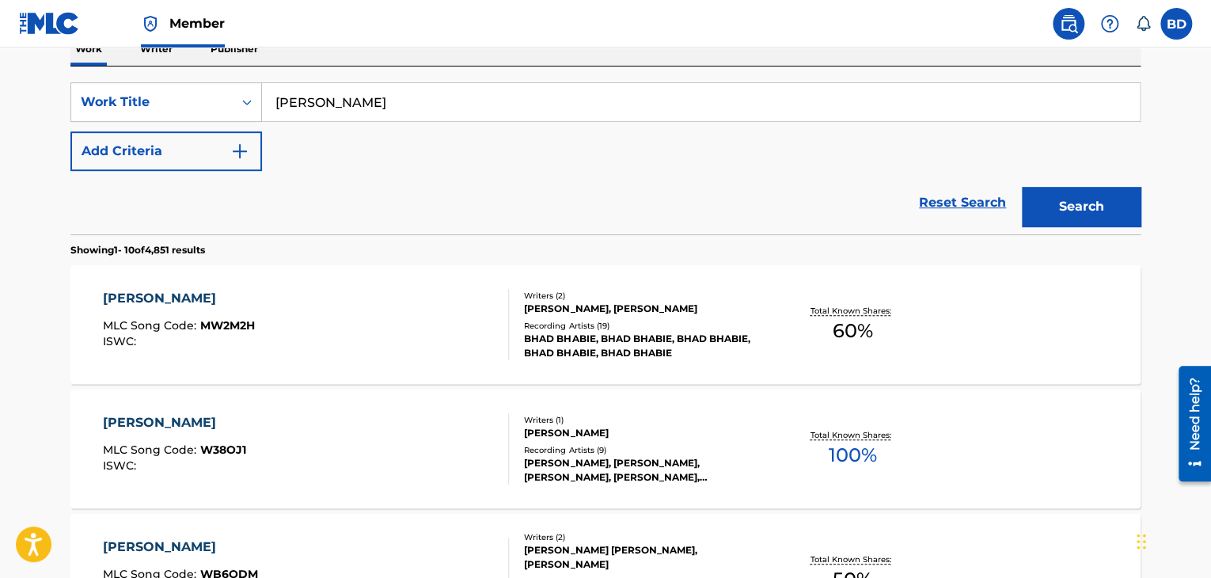
click at [529, 315] on div "Writers ( 2 ) [PERSON_NAME], [PERSON_NAME] Recording Artists ( 19 ) [PERSON_NAM…" at bounding box center [636, 325] width 254 height 70
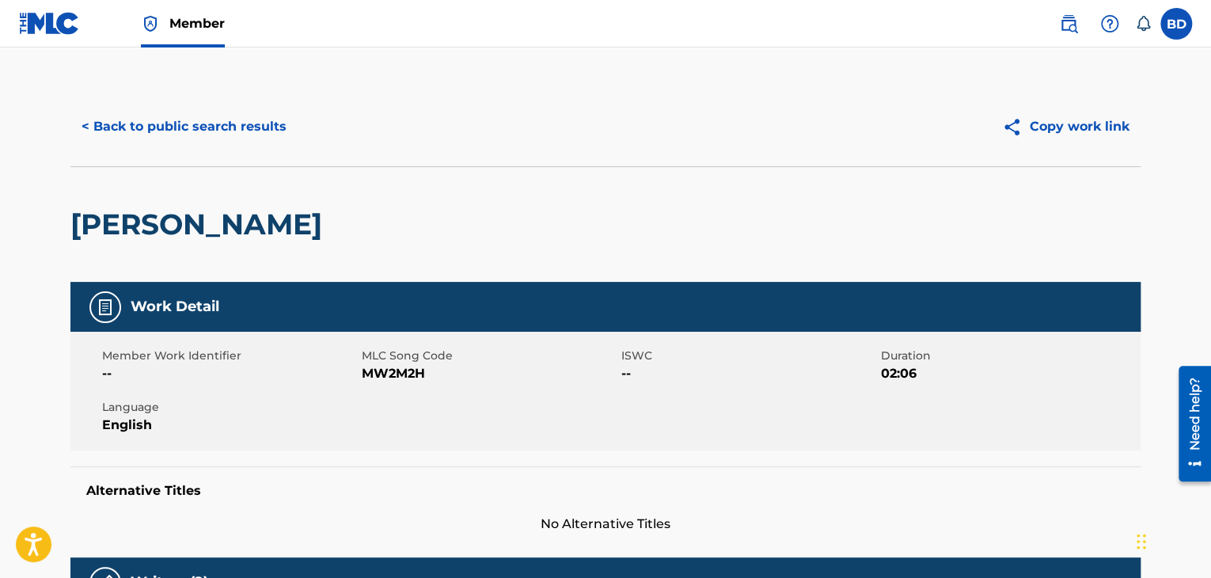
click at [243, 141] on button "< Back to public search results" at bounding box center [183, 127] width 227 height 40
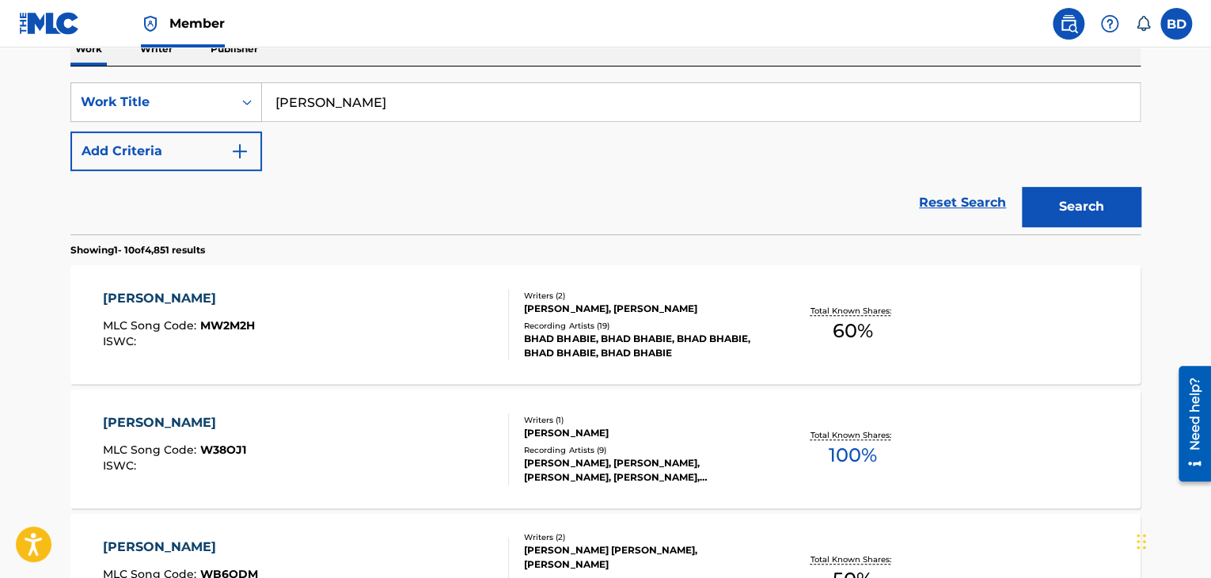
scroll to position [112, 0]
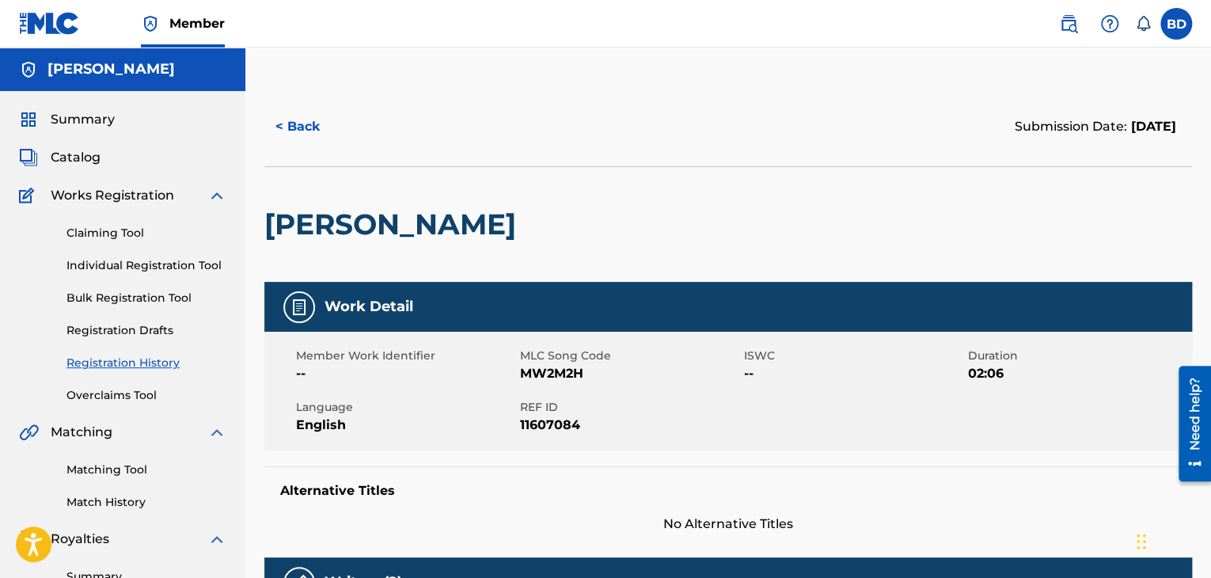
click at [311, 112] on button "< Back" at bounding box center [311, 127] width 95 height 40
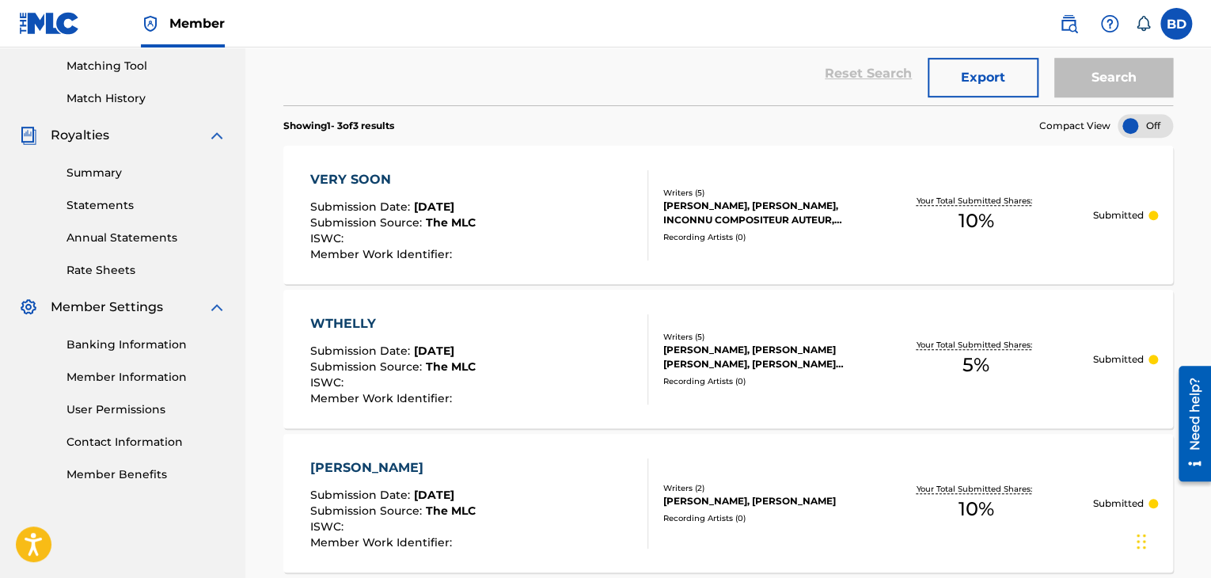
scroll to position [483, 0]
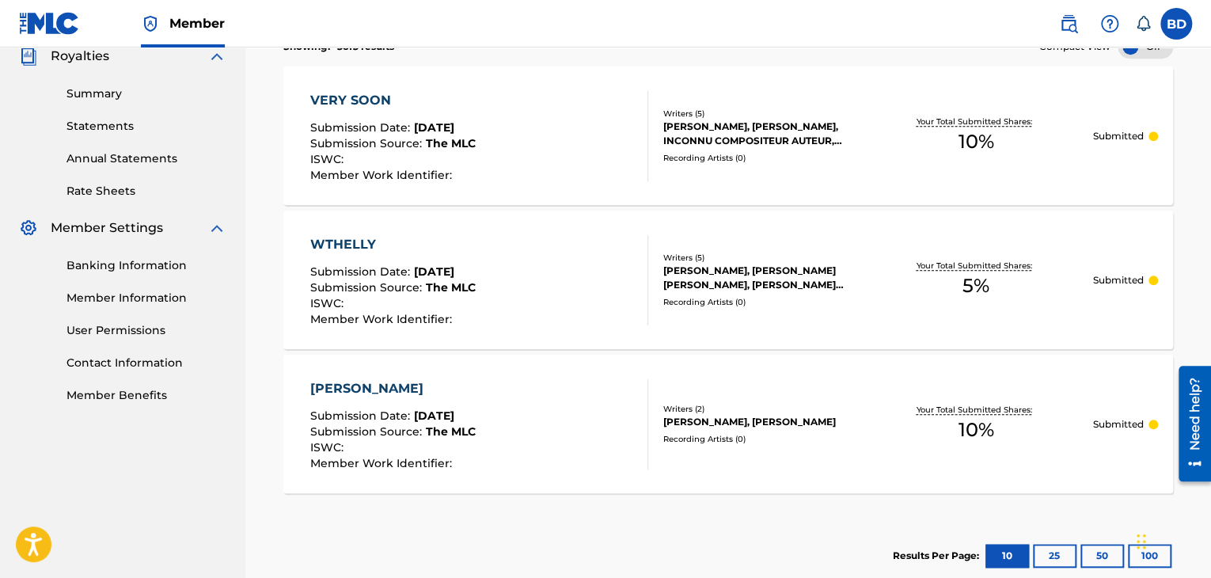
click at [479, 305] on div "WTHELLY Submission Date : [DATE] Submission Source : The MLC ISWC : Member Work…" at bounding box center [479, 280] width 338 height 90
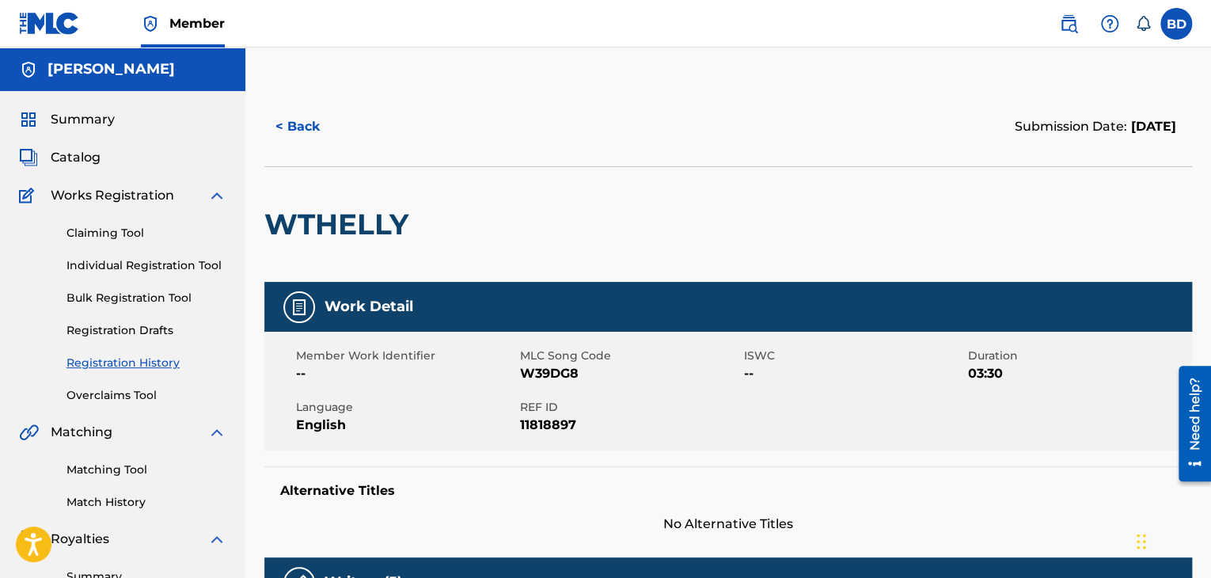
click at [313, 121] on button "< Back" at bounding box center [311, 127] width 95 height 40
